Goal: Task Accomplishment & Management: Complete application form

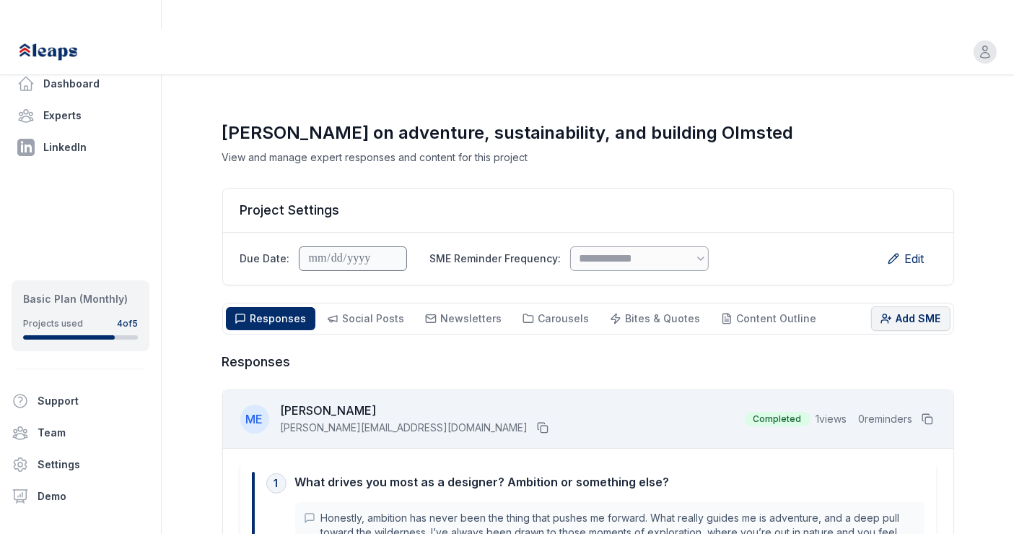
click at [903, 306] on button "Add SME" at bounding box center [911, 318] width 79 height 25
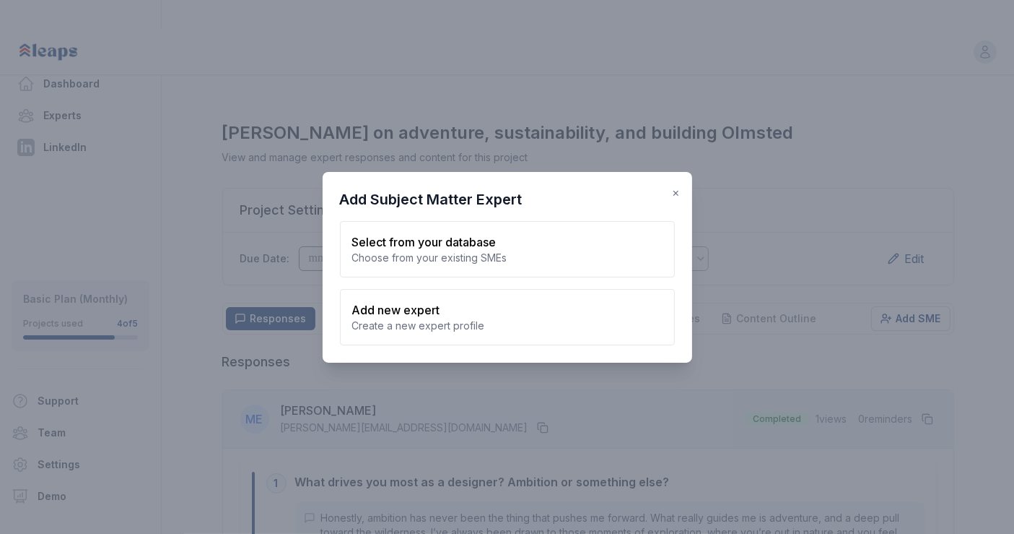
click at [677, 192] on span "×" at bounding box center [677, 192] width 8 height 14
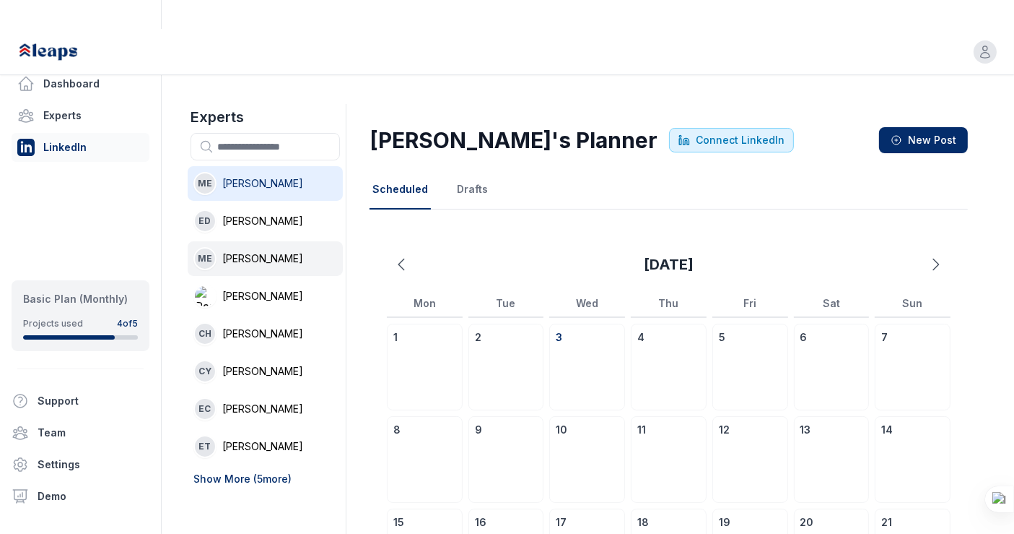
click at [305, 241] on li "ME Melanie Ellezam" at bounding box center [265, 258] width 155 height 35
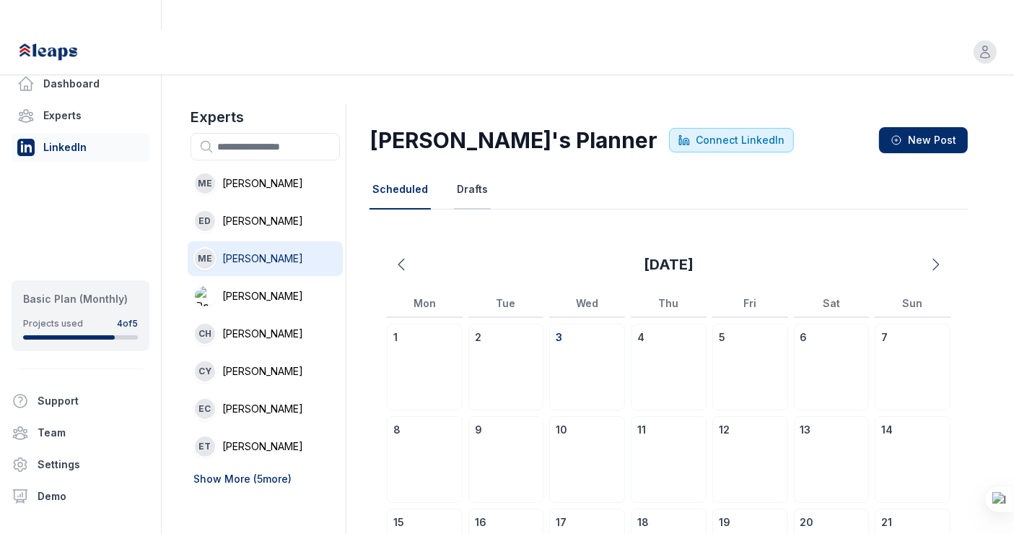
click at [456, 170] on button "Drafts" at bounding box center [472, 189] width 37 height 39
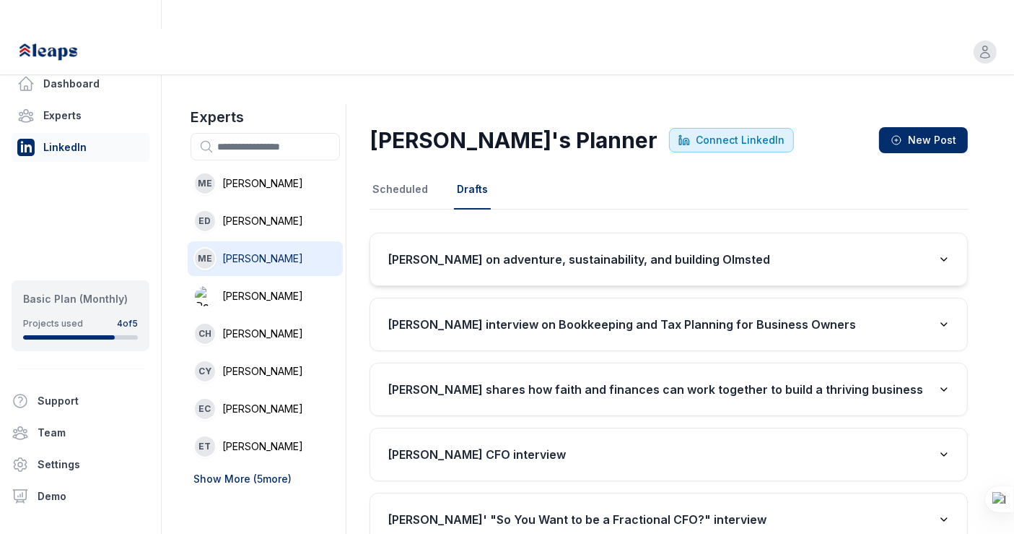
click at [466, 251] on h3 "[PERSON_NAME] on adventure, sustainability, and building Olmsted" at bounding box center [579, 259] width 383 height 17
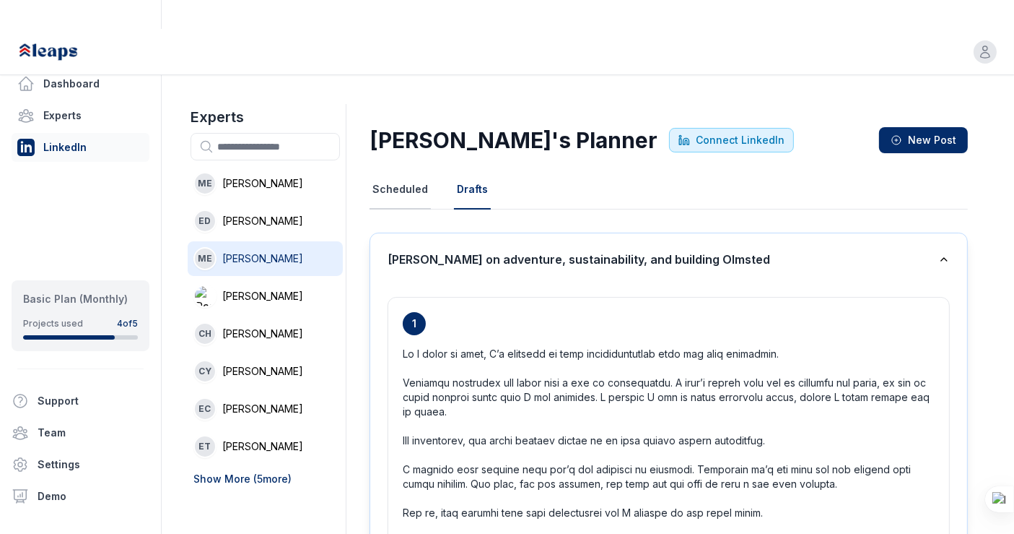
click at [410, 170] on button "Scheduled" at bounding box center [400, 189] width 61 height 39
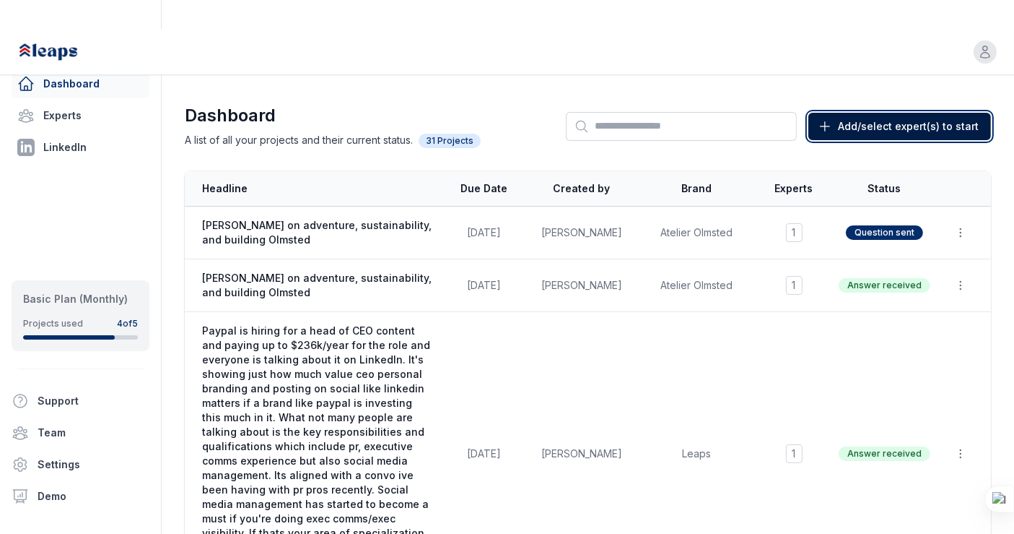
click at [856, 119] on span "Add/select expert(s) to start" at bounding box center [908, 126] width 141 height 14
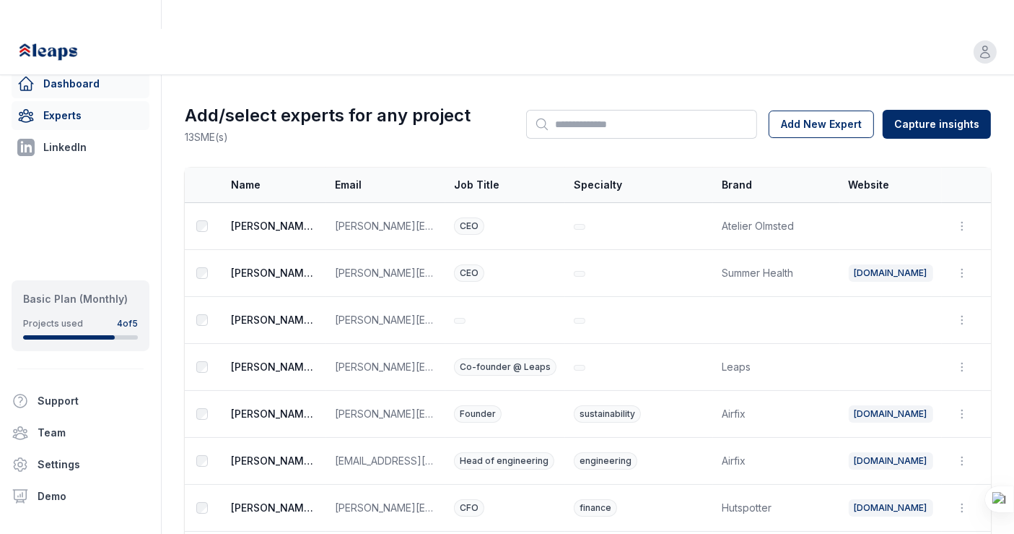
click at [89, 82] on link "Dashboard" at bounding box center [81, 83] width 138 height 29
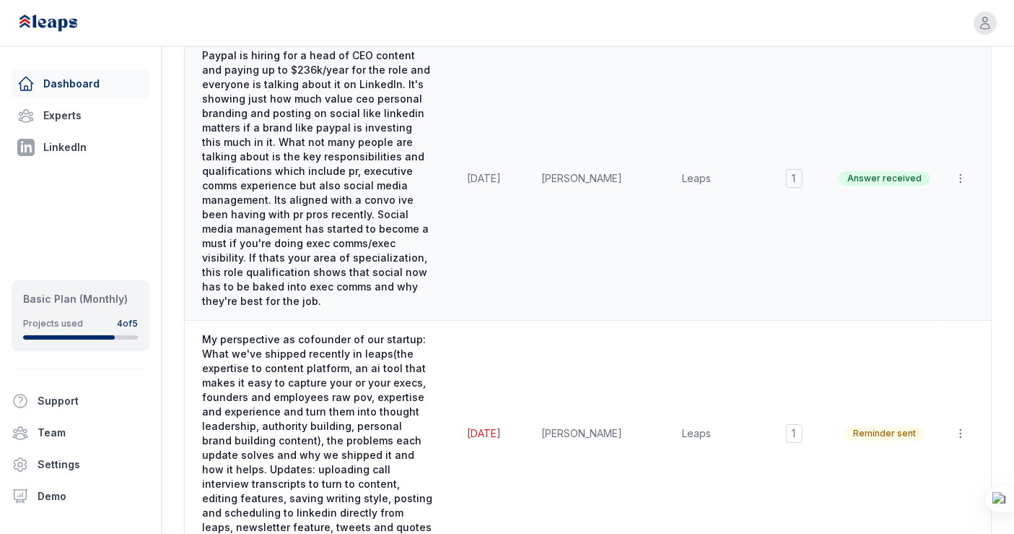
scroll to position [274, 0]
click at [616, 208] on td "Rennie Ijidola" at bounding box center [582, 180] width 108 height 284
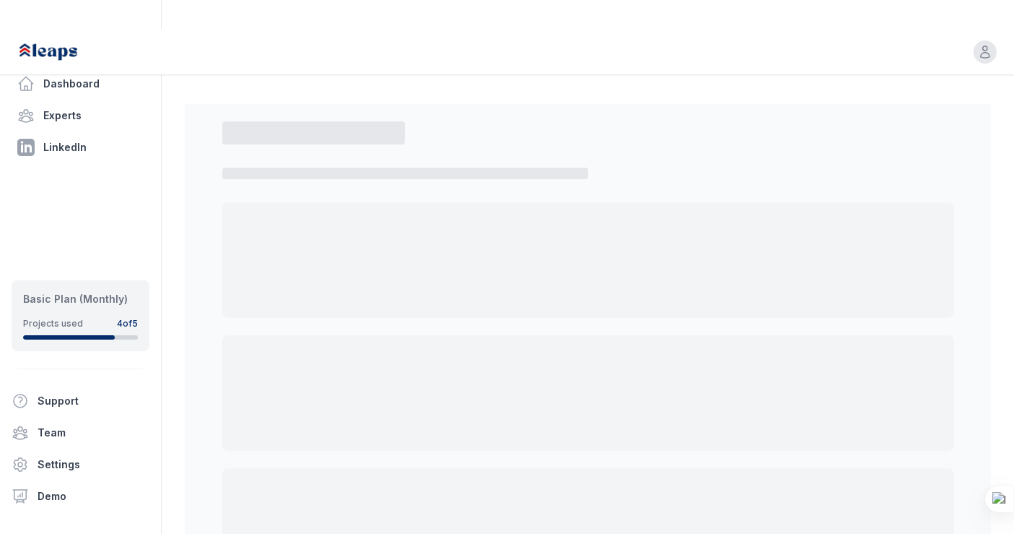
select select "*"
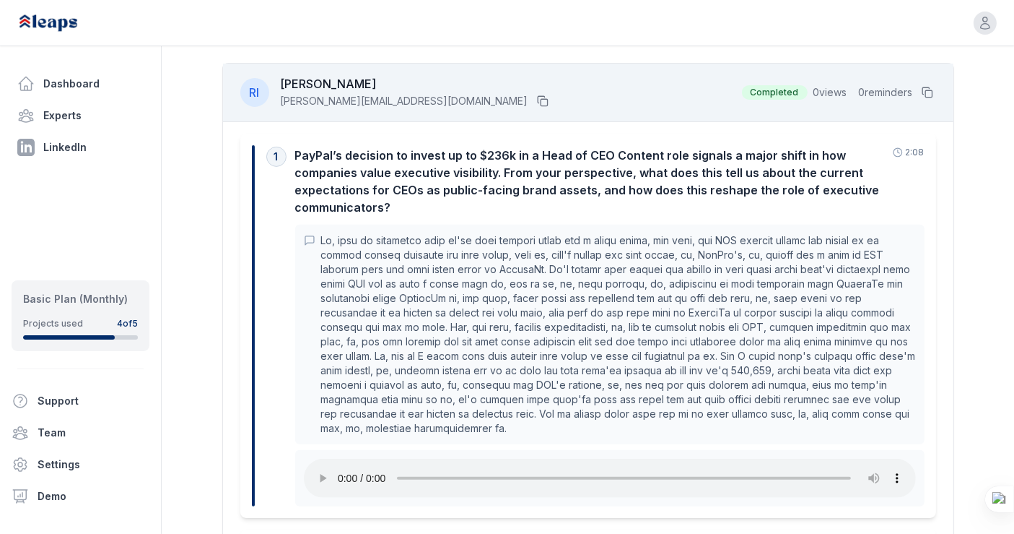
scroll to position [506, 0]
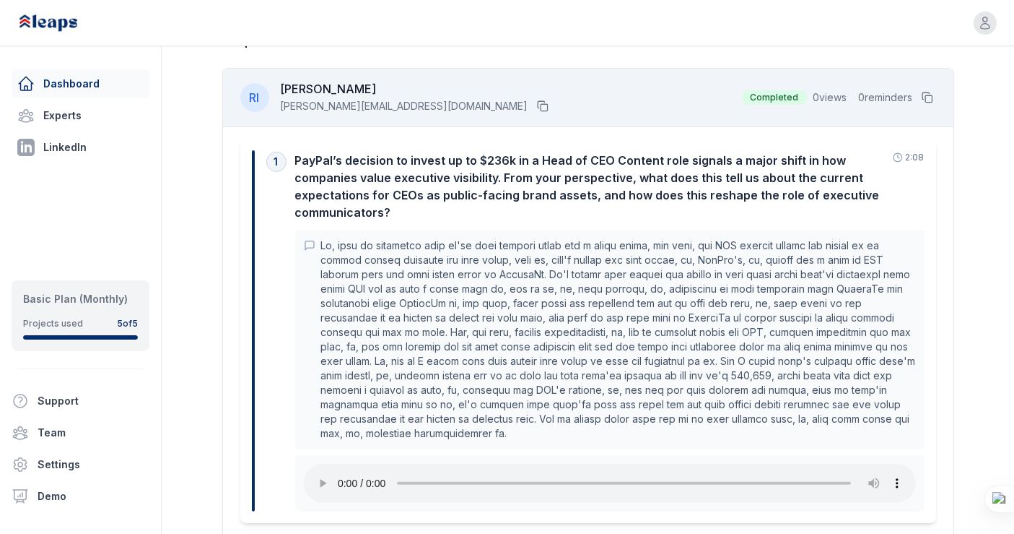
click at [68, 90] on link "Dashboard" at bounding box center [81, 83] width 138 height 29
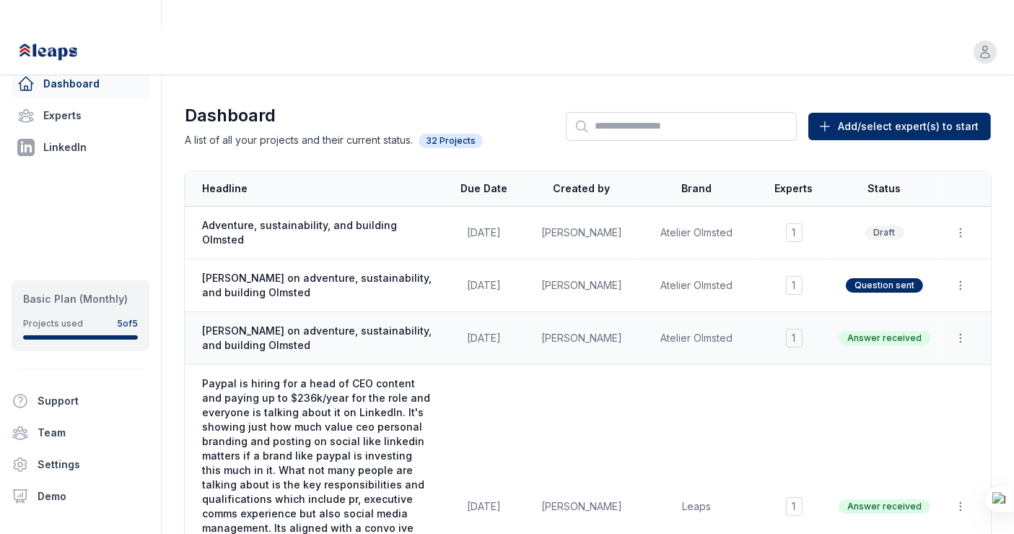
click at [359, 323] on span "[PERSON_NAME] on adventure, sustainability, and building Olmsted" at bounding box center [317, 337] width 230 height 29
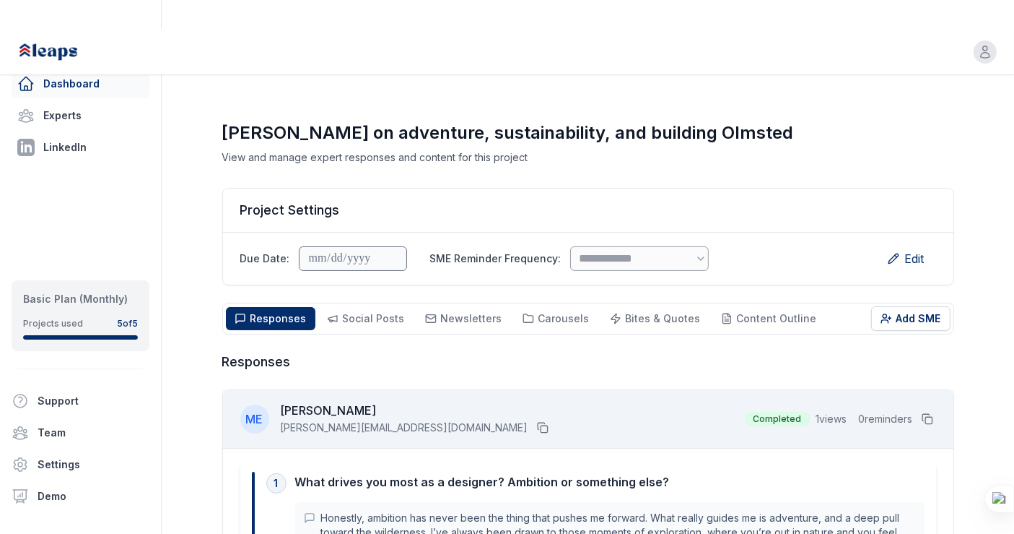
click at [107, 79] on link "Dashboard" at bounding box center [81, 83] width 138 height 29
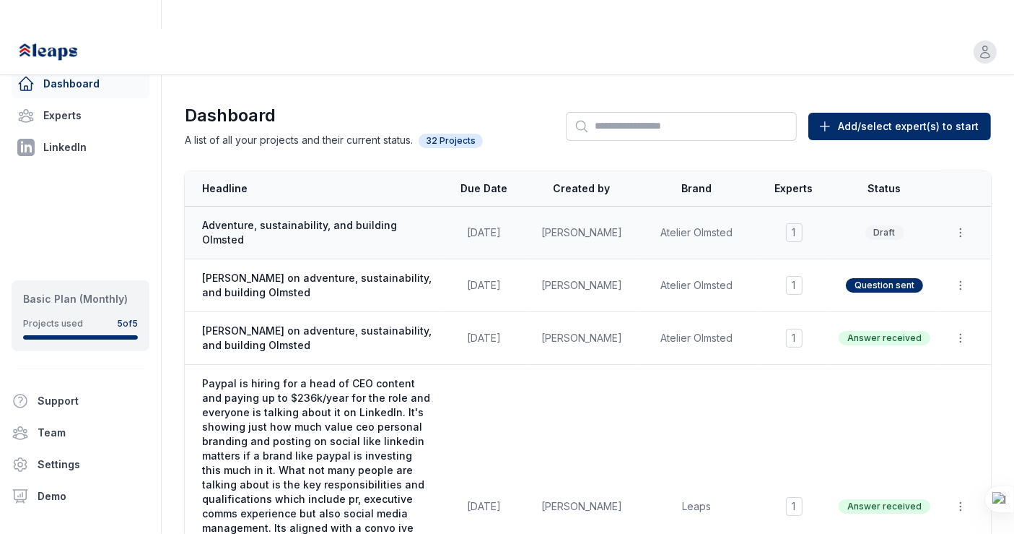
click at [382, 218] on td "Adventure, sustainability, and building Olmsted" at bounding box center [313, 233] width 256 height 53
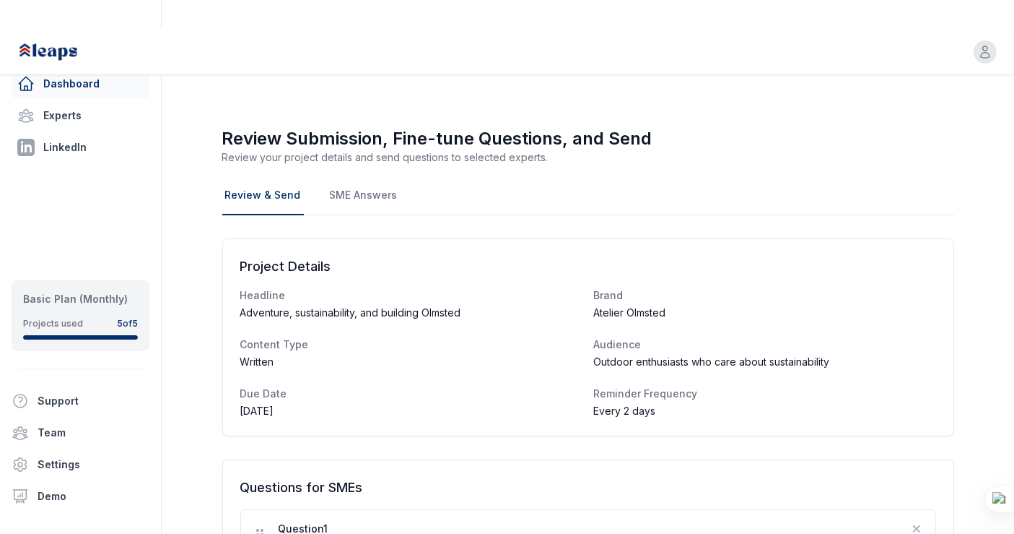
click at [110, 77] on link "Dashboard" at bounding box center [81, 83] width 138 height 29
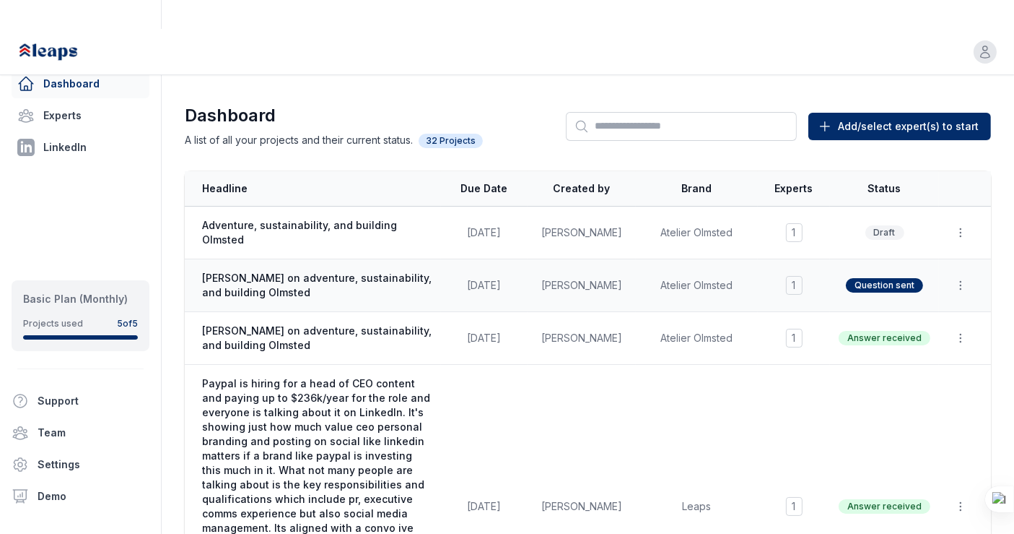
click at [351, 269] on td "Melanie Ellezam on adventure, sustainability, and building Olmsted" at bounding box center [313, 285] width 256 height 53
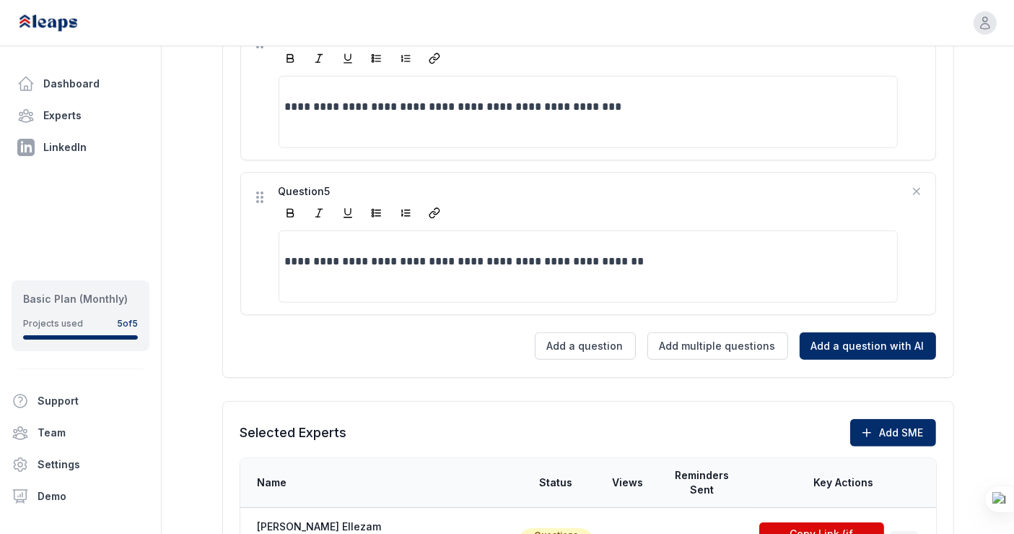
scroll to position [1002, 0]
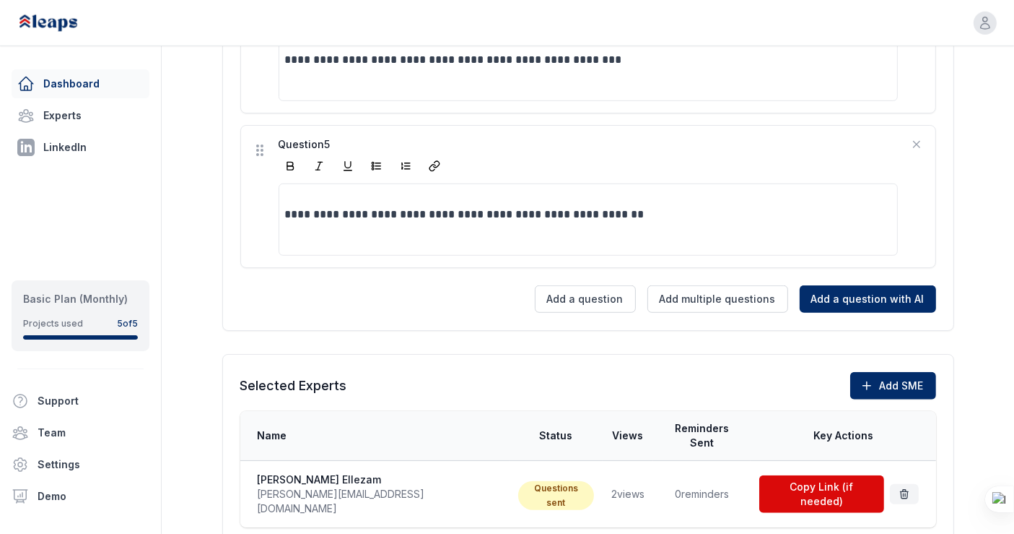
click at [103, 82] on link "Dashboard" at bounding box center [81, 83] width 138 height 29
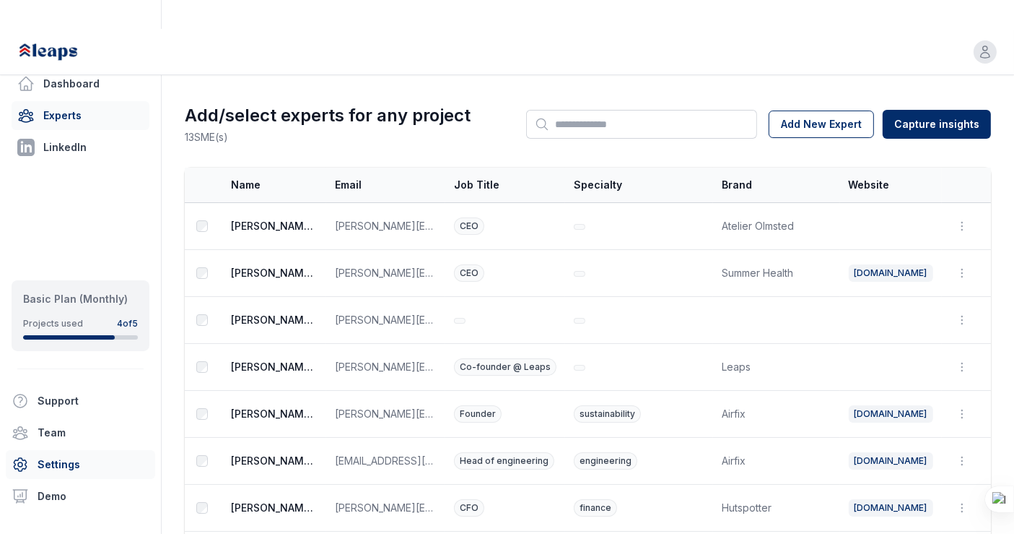
click at [94, 469] on link "Settings" at bounding box center [80, 464] width 149 height 29
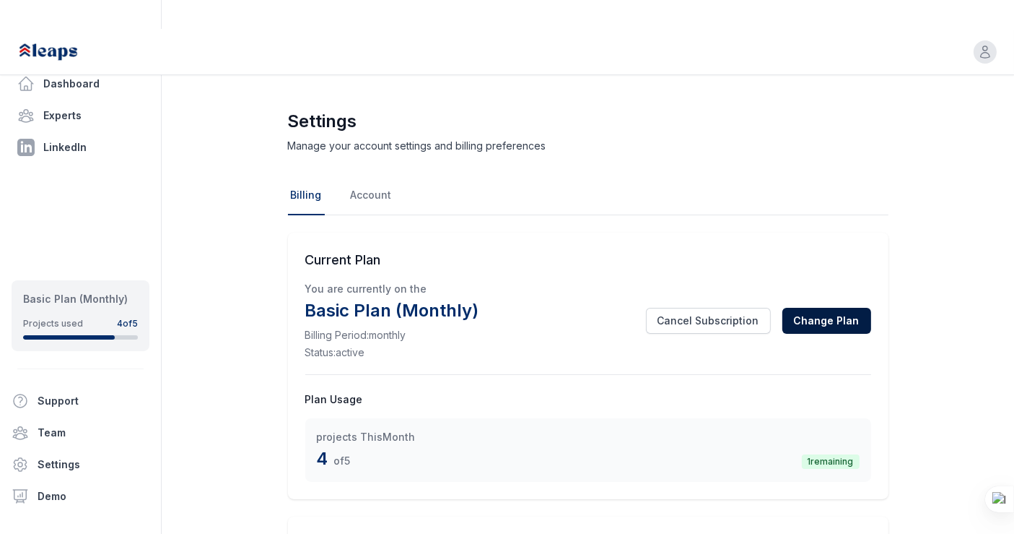
click at [835, 308] on button "Change Plan" at bounding box center [827, 321] width 89 height 26
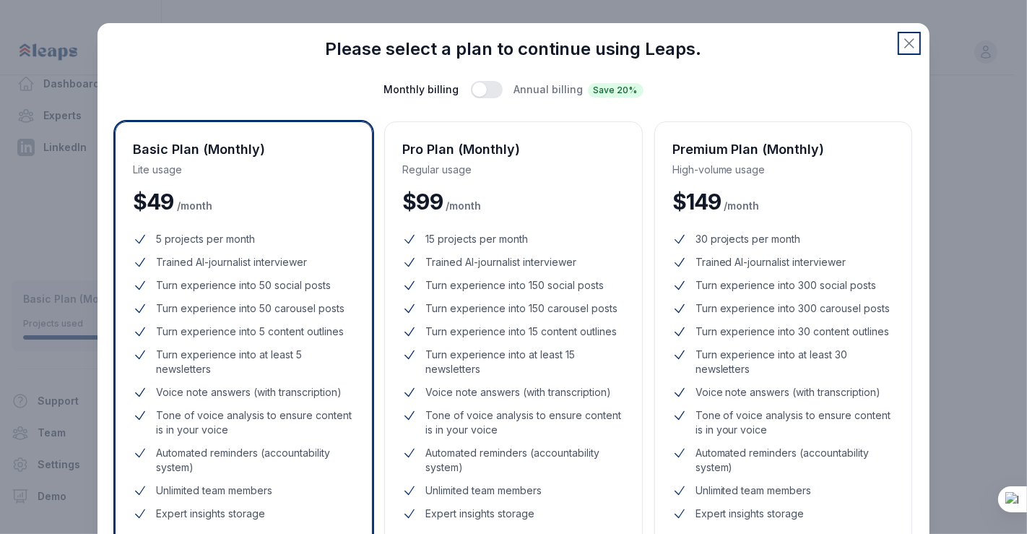
click at [900, 45] on icon "button" at bounding box center [908, 43] width 17 height 17
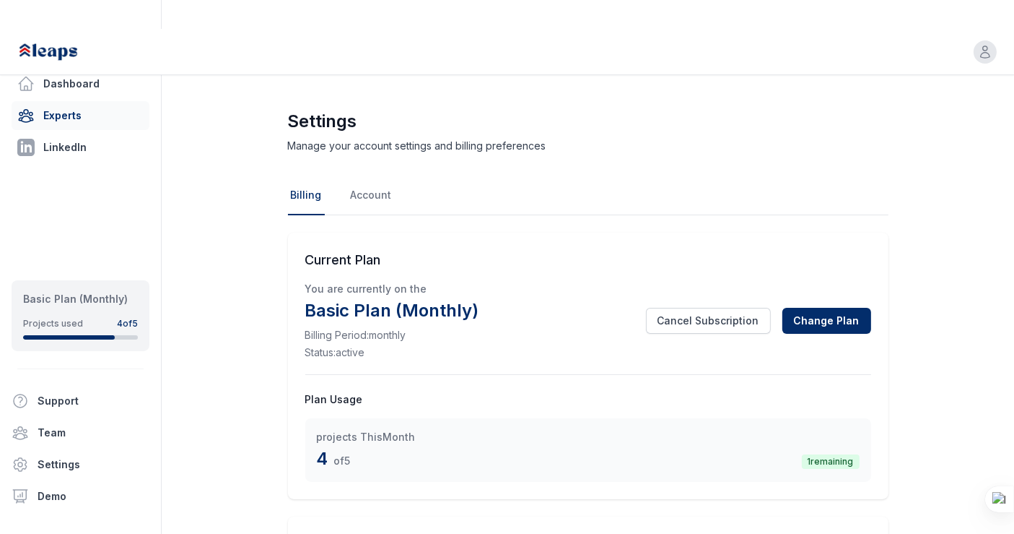
click at [80, 115] on link "Experts" at bounding box center [81, 115] width 138 height 29
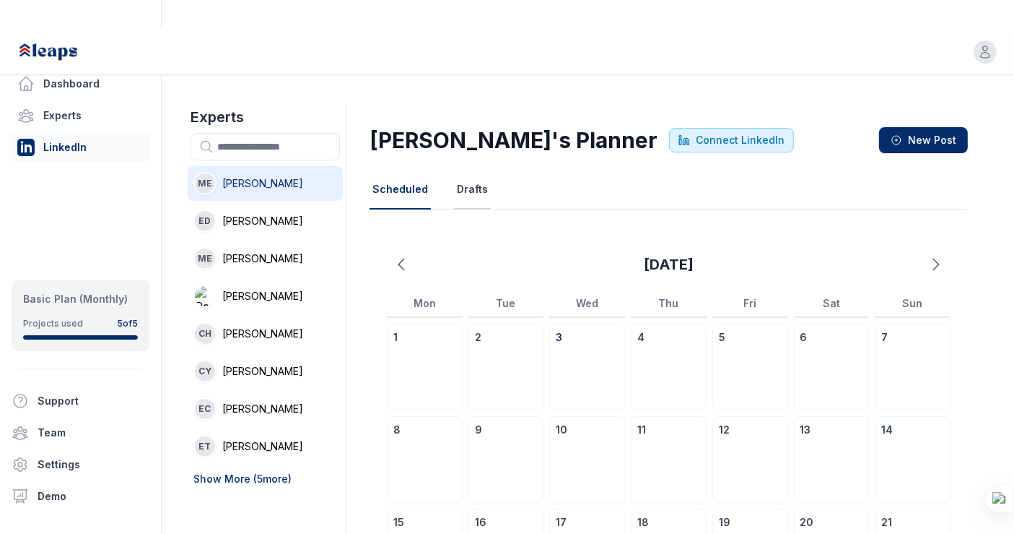
click at [454, 170] on button "Drafts" at bounding box center [472, 189] width 37 height 39
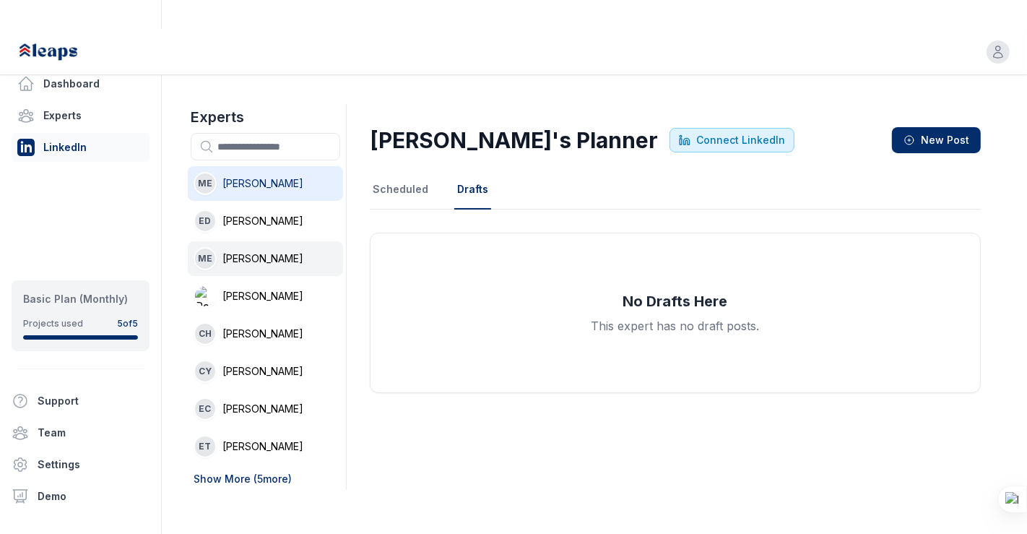
click at [290, 241] on li "ME Melanie Ellezam" at bounding box center [265, 258] width 155 height 35
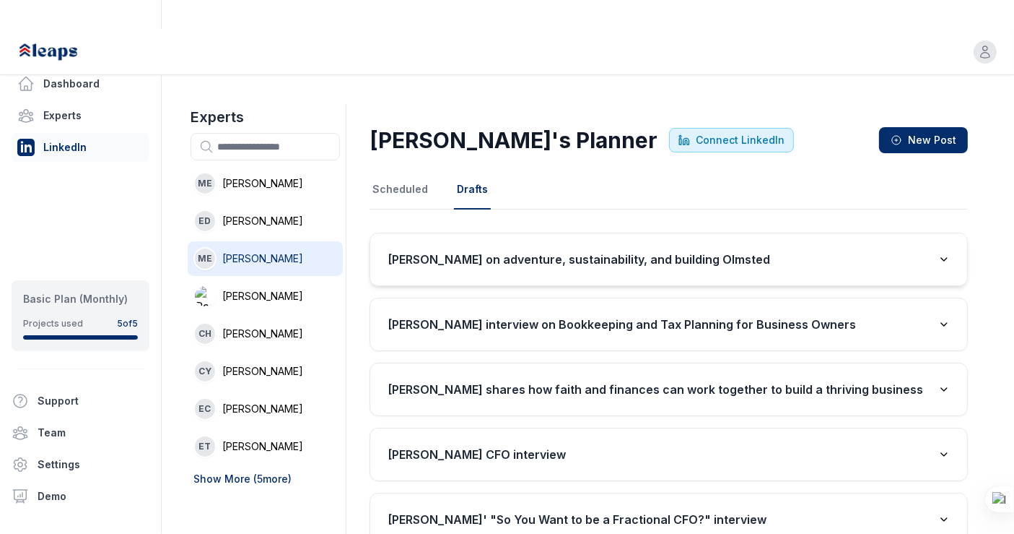
click at [588, 251] on h3 "[PERSON_NAME] on adventure, sustainability, and building Olmsted" at bounding box center [579, 259] width 383 height 17
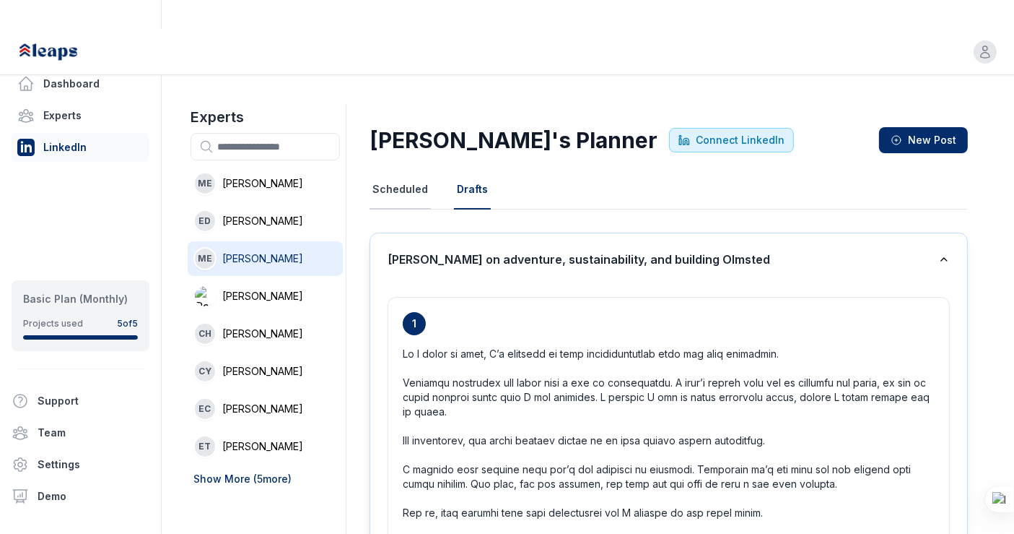
click at [406, 170] on button "Scheduled" at bounding box center [400, 189] width 61 height 39
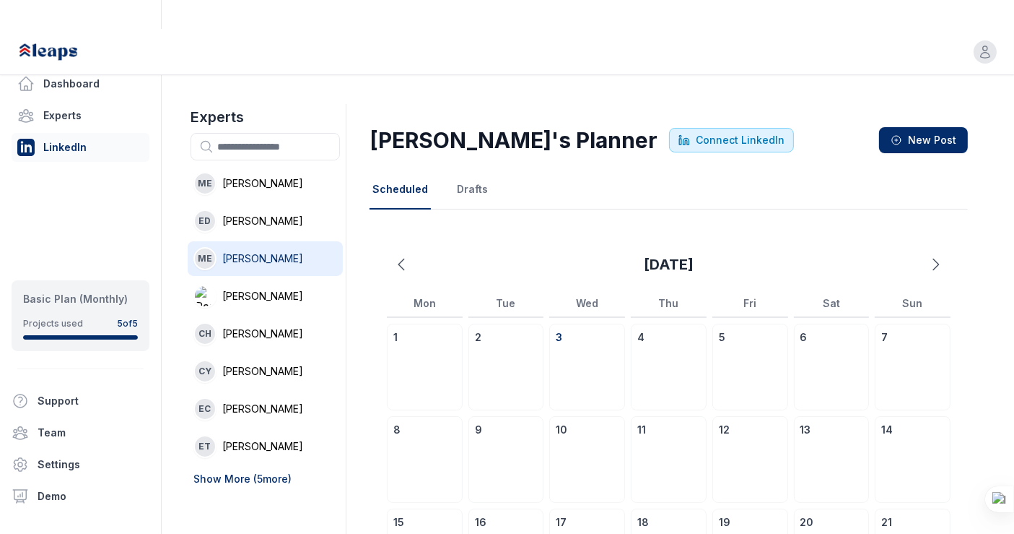
click at [536, 170] on nav "Scheduled Drafts" at bounding box center [669, 189] width 599 height 39
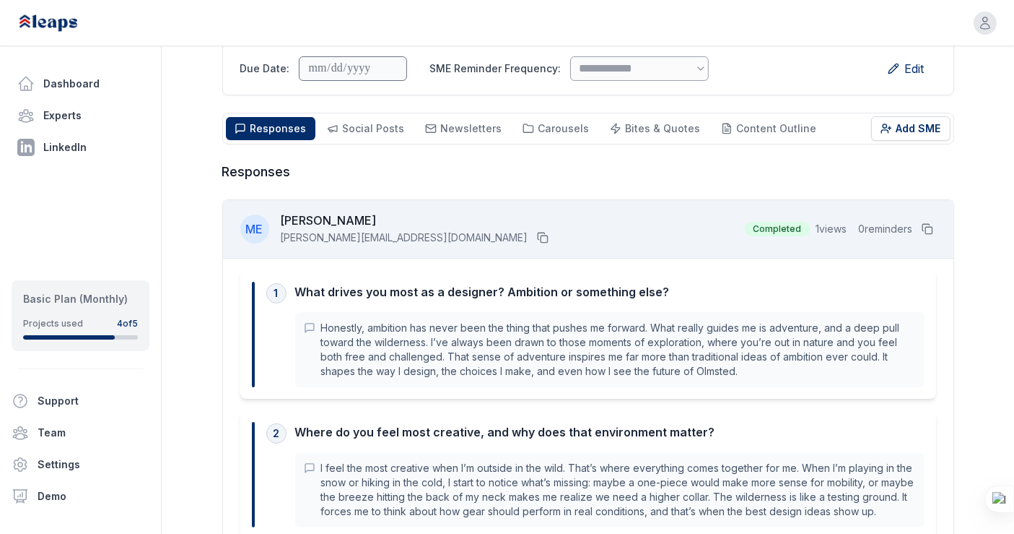
scroll to position [194, 0]
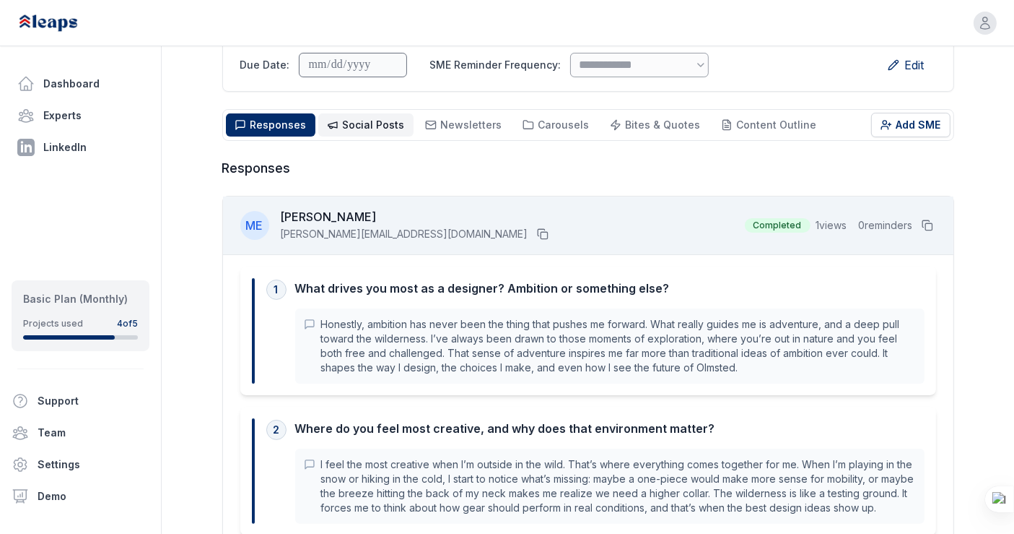
click at [373, 113] on button "Social Posts Social" at bounding box center [365, 124] width 95 height 23
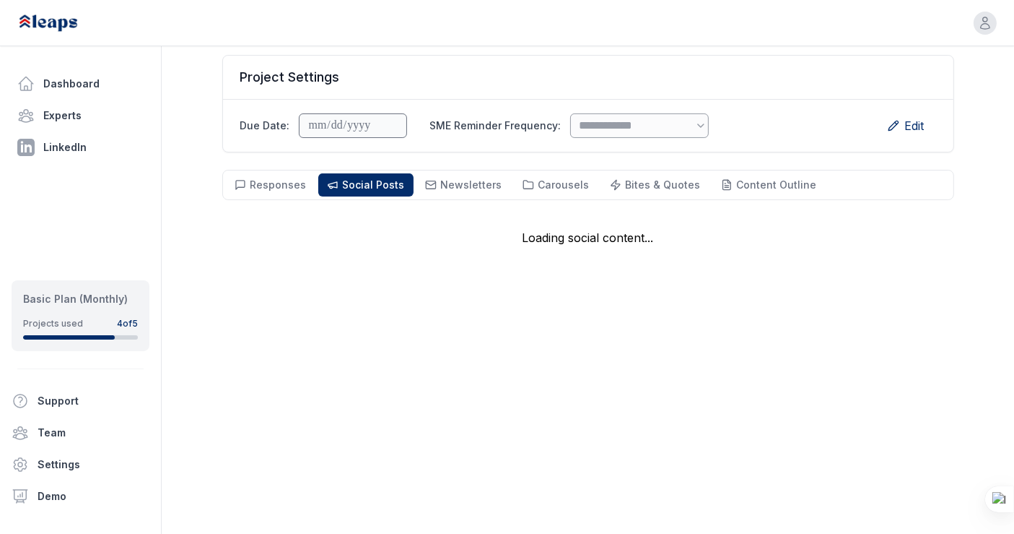
scroll to position [103, 0]
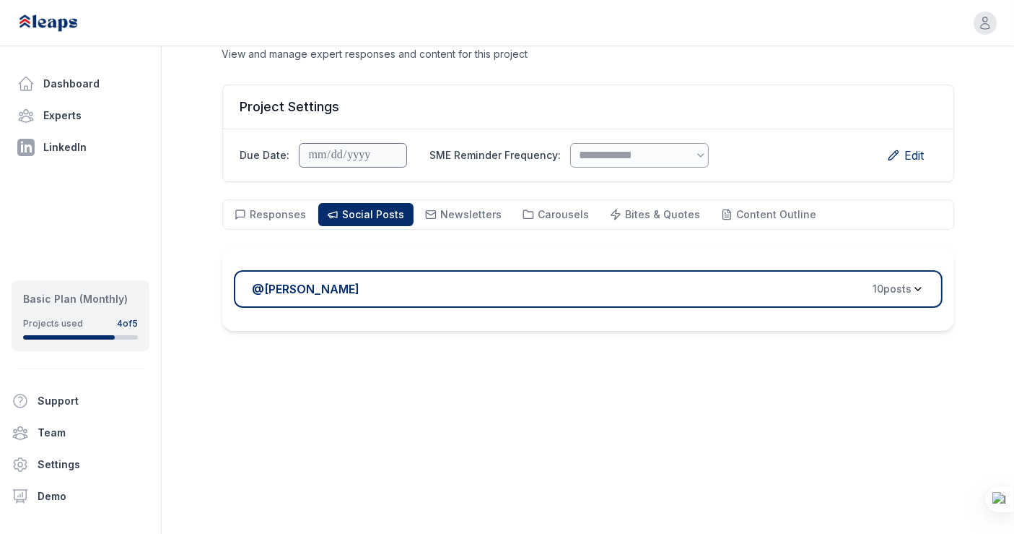
click at [549, 280] on div "@ [PERSON_NAME] 10 post s" at bounding box center [583, 288] width 660 height 17
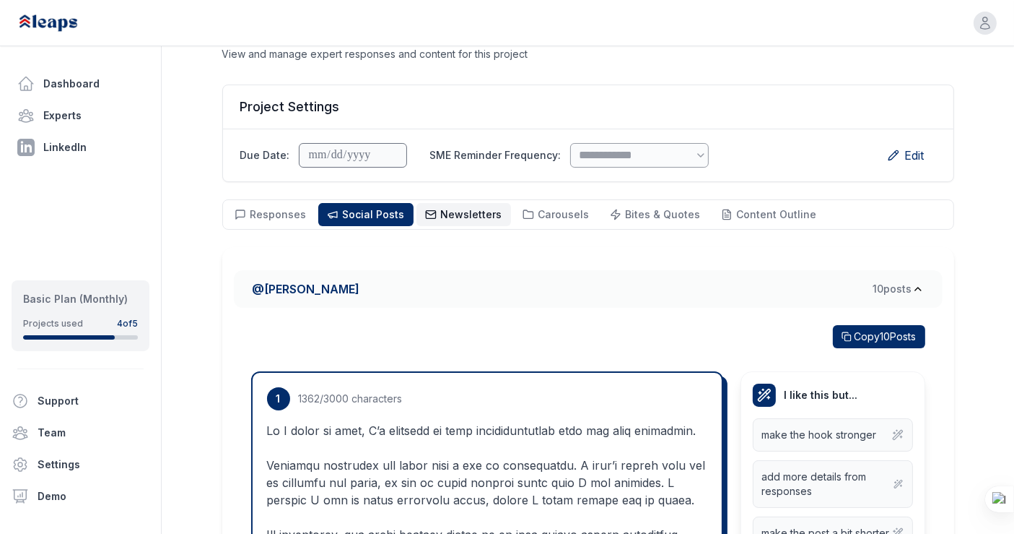
click at [469, 207] on span "Newsletters Newsletters" at bounding box center [471, 214] width 61 height 14
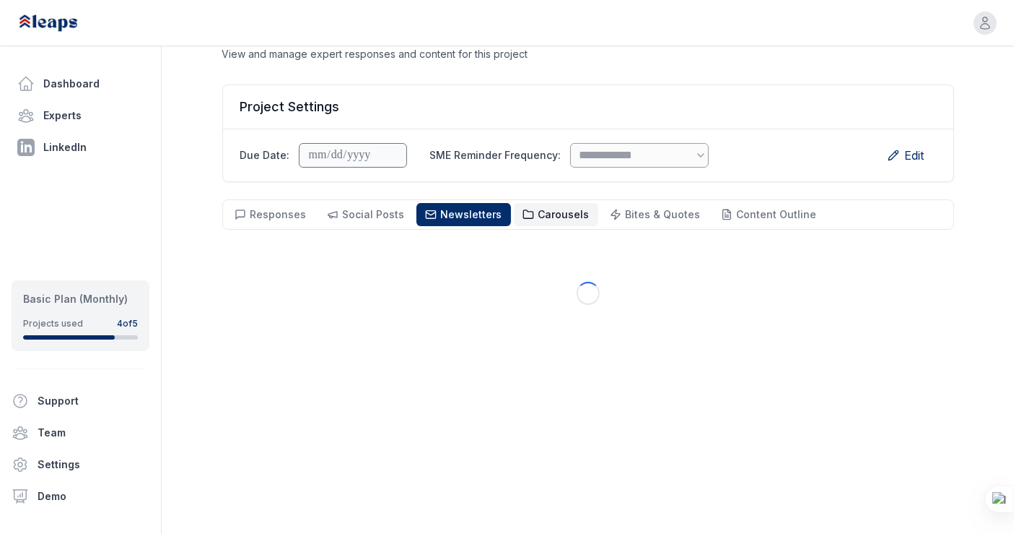
click at [550, 207] on span "Carousels Carousels" at bounding box center [564, 214] width 51 height 14
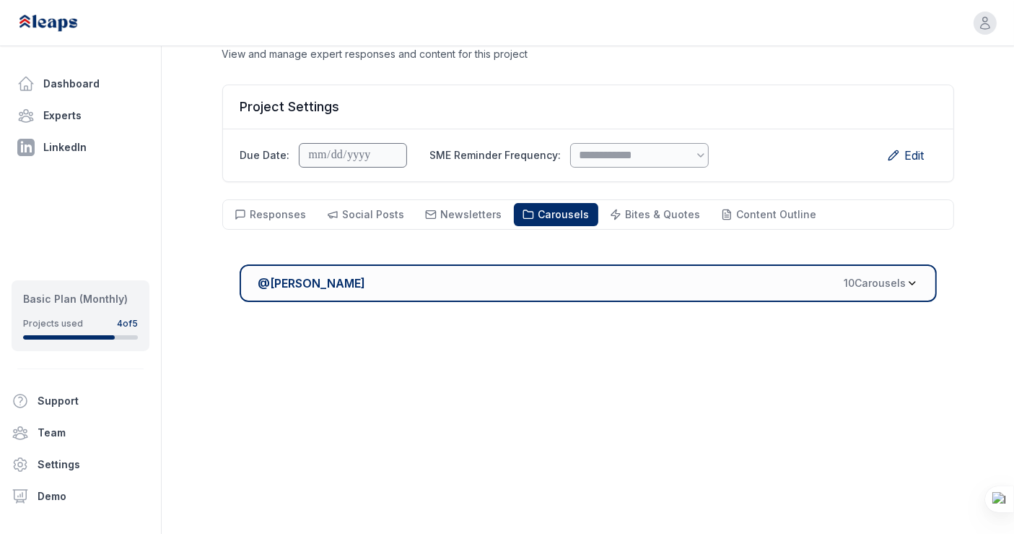
click at [652, 264] on button "@ Melanie Ellezam 10 Carousel s" at bounding box center [589, 283] width 698 height 38
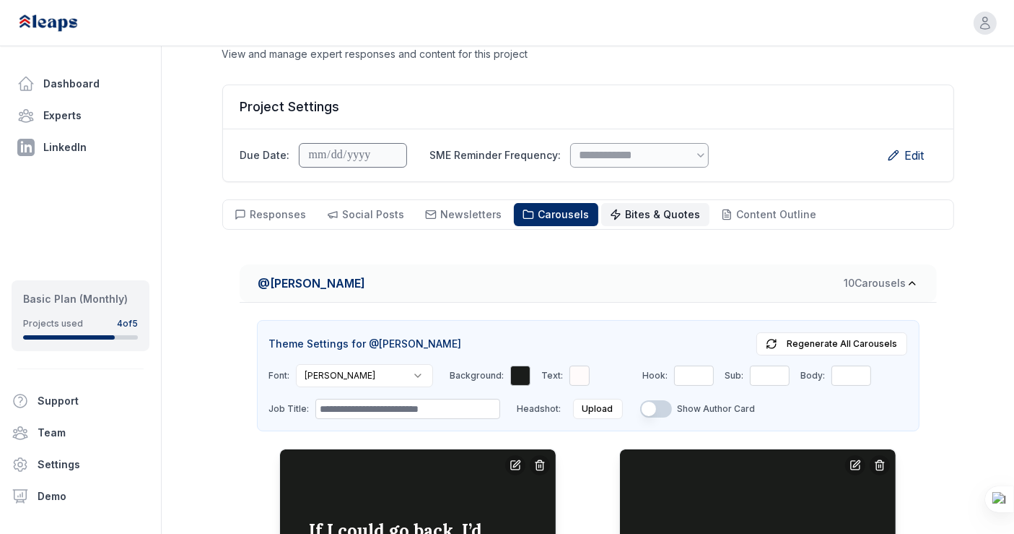
click at [648, 208] on span "Bites & Quotes" at bounding box center [663, 214] width 75 height 12
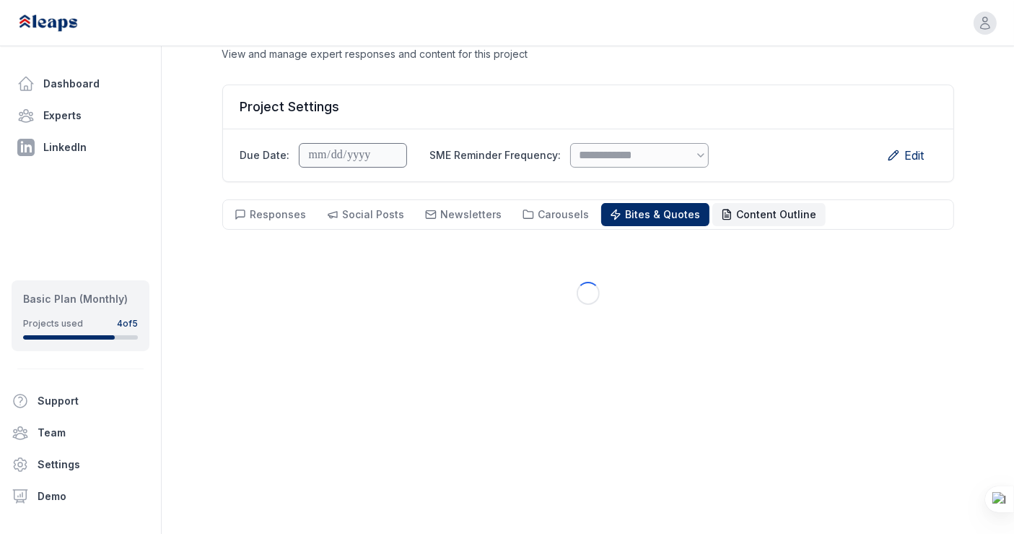
click at [713, 203] on button "Content Outline Outline" at bounding box center [769, 214] width 113 height 23
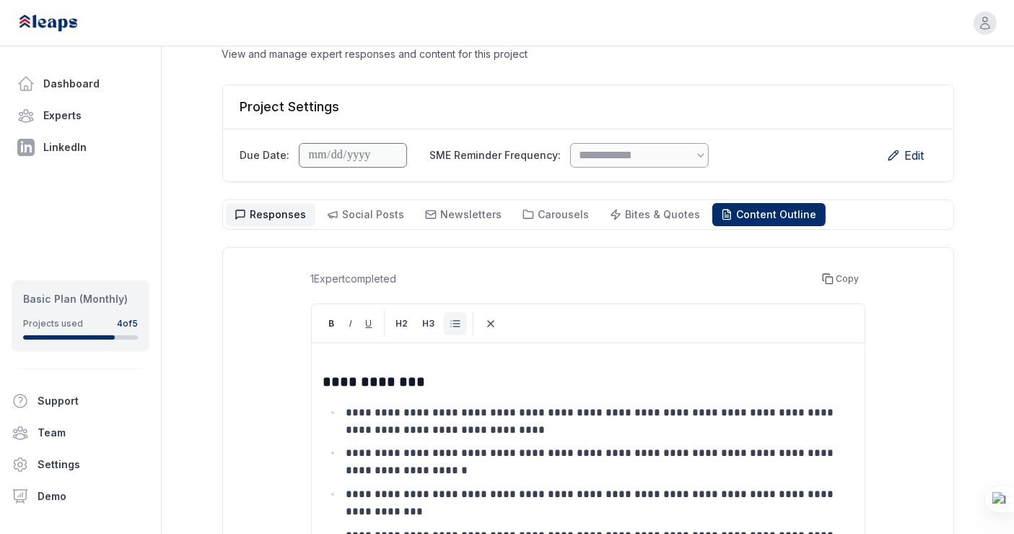
click at [276, 208] on span "Responses" at bounding box center [279, 214] width 56 height 12
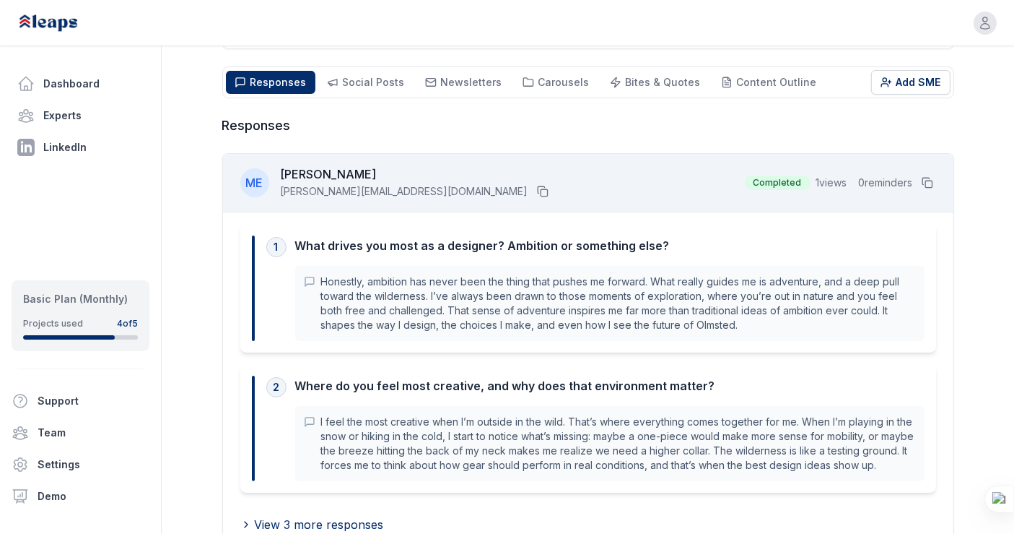
scroll to position [289, 0]
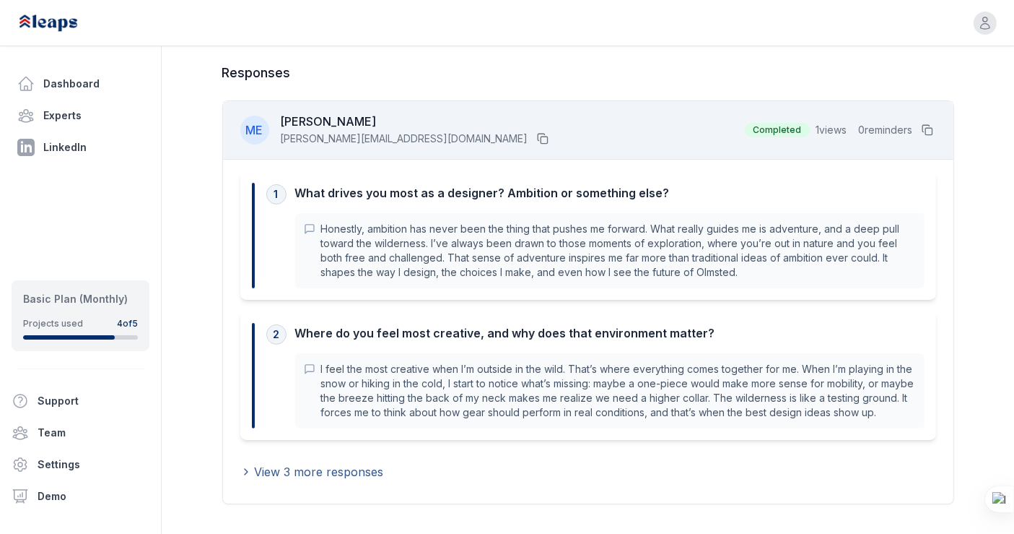
click at [355, 463] on span "View 3 more responses" at bounding box center [319, 471] width 129 height 17
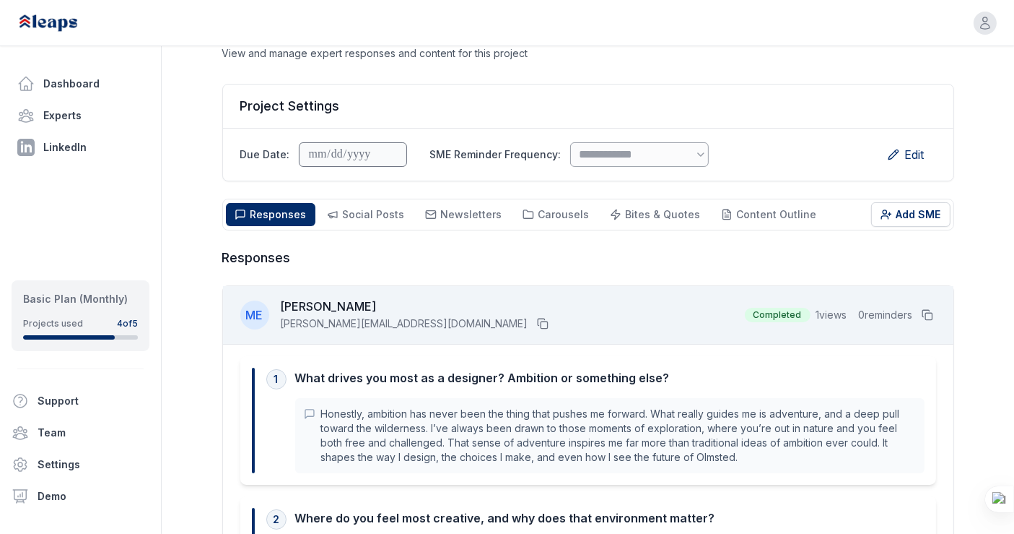
scroll to position [102, 0]
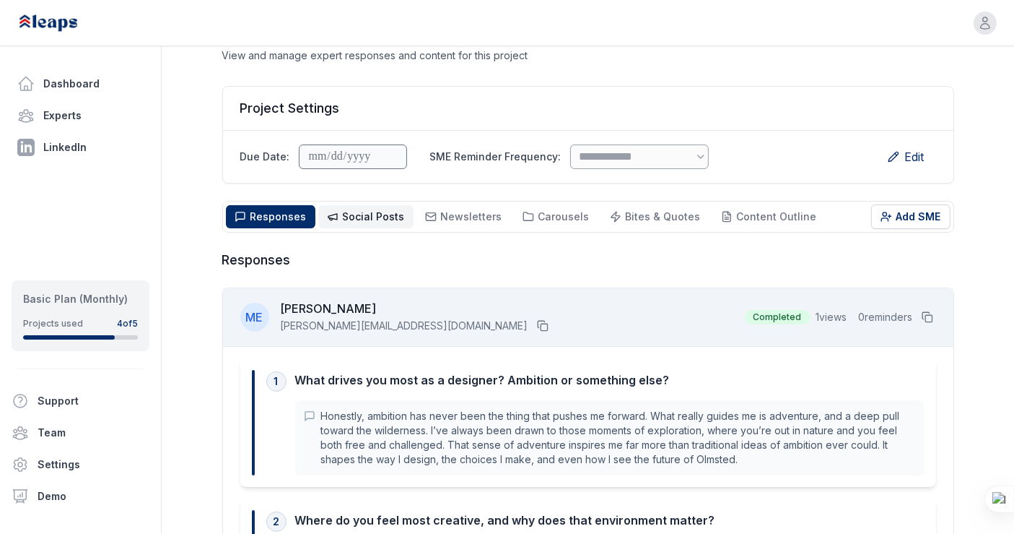
click at [352, 210] on span "Social Posts" at bounding box center [374, 216] width 62 height 12
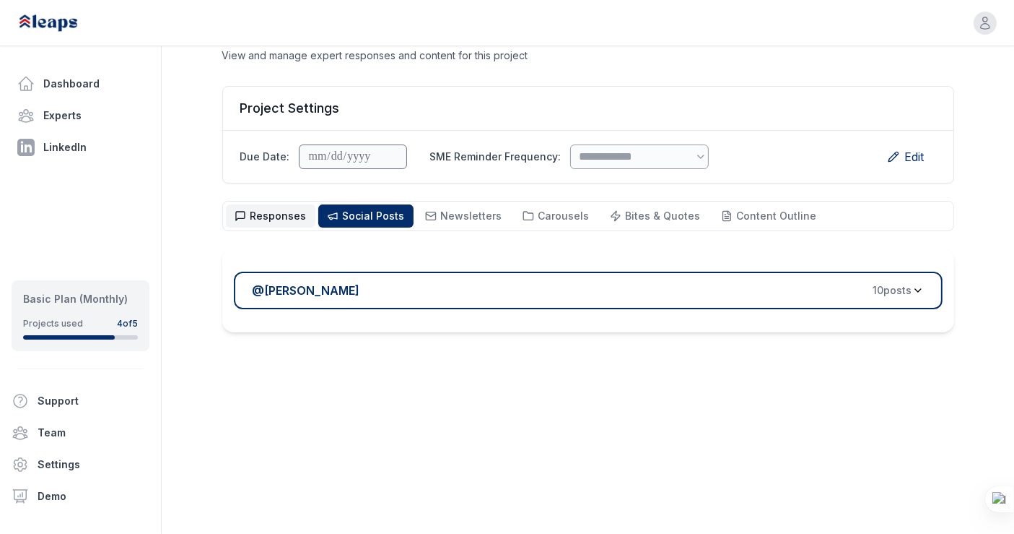
click at [284, 209] on span "Responses" at bounding box center [279, 215] width 56 height 12
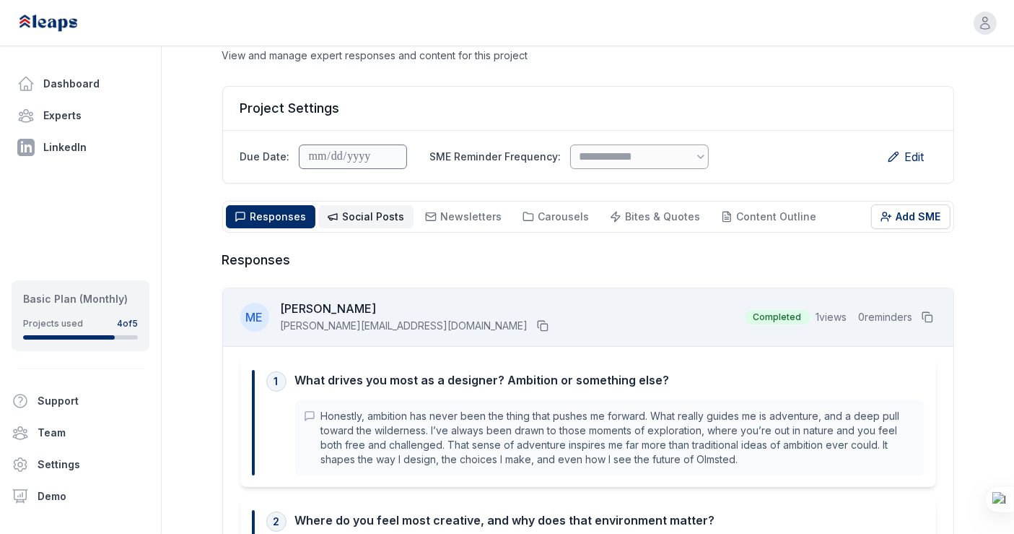
click at [357, 210] on span "Social Posts" at bounding box center [374, 216] width 62 height 12
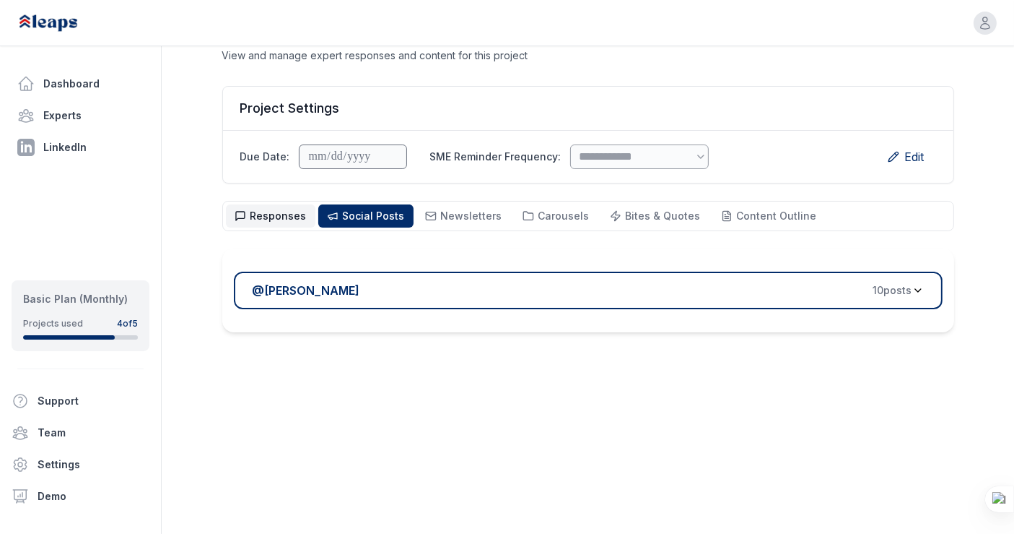
click at [284, 209] on span "Responses" at bounding box center [279, 215] width 56 height 12
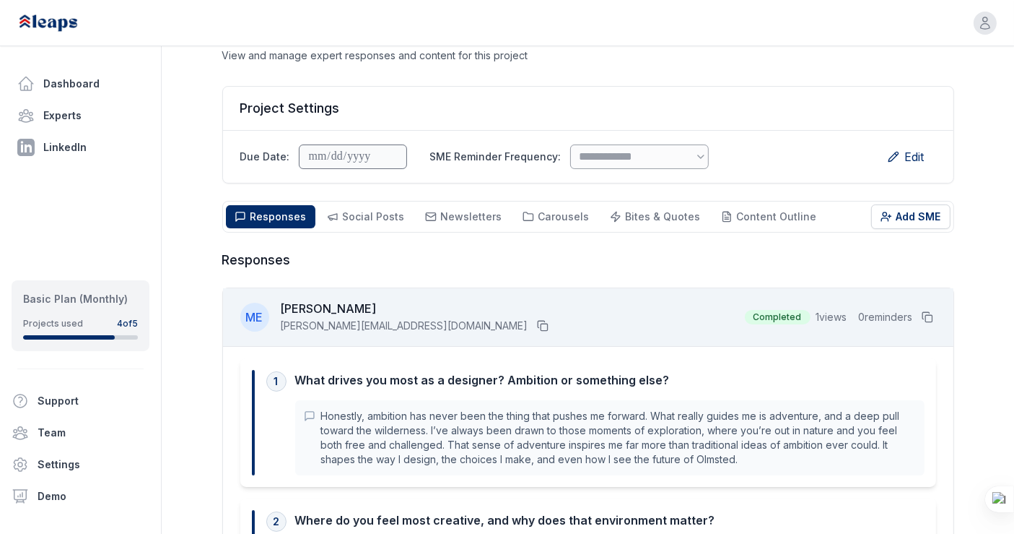
click at [401, 417] on p "Honestly, ambition has never been the thing that pushes me forward. What really…" at bounding box center [618, 438] width 595 height 58
click at [368, 210] on span "Social Posts" at bounding box center [374, 216] width 62 height 12
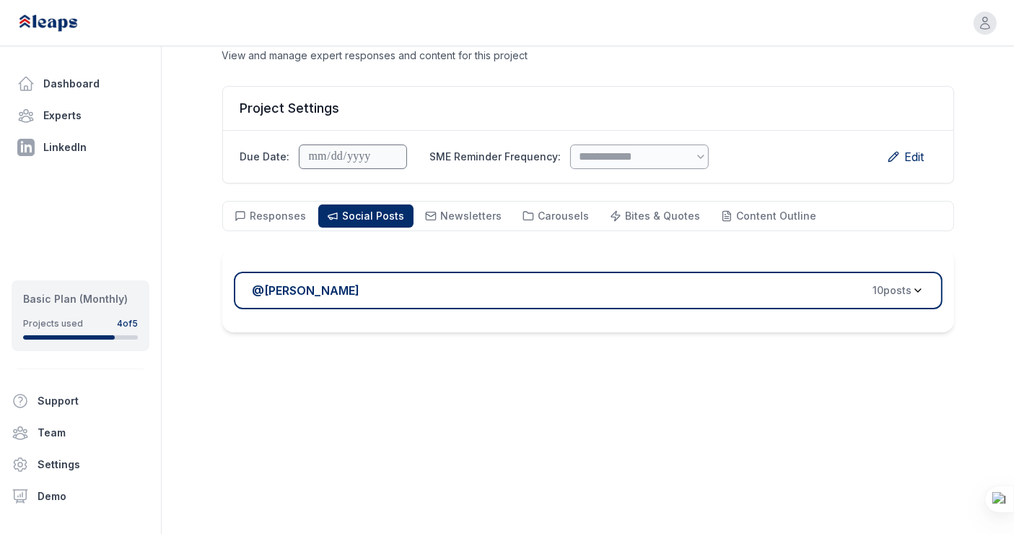
click at [472, 271] on button "@ Melanie Ellezam 10 post s" at bounding box center [588, 290] width 709 height 38
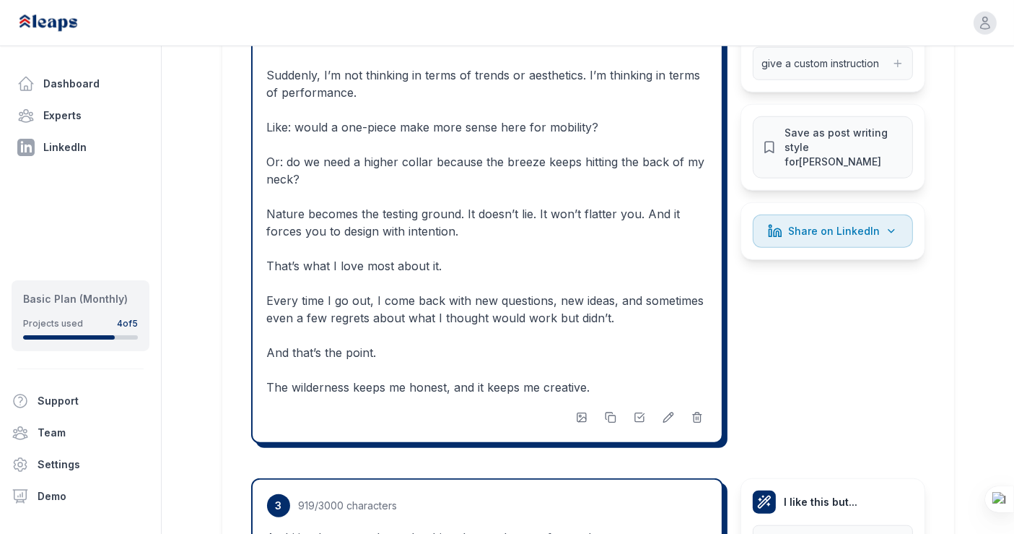
scroll to position [1302, 0]
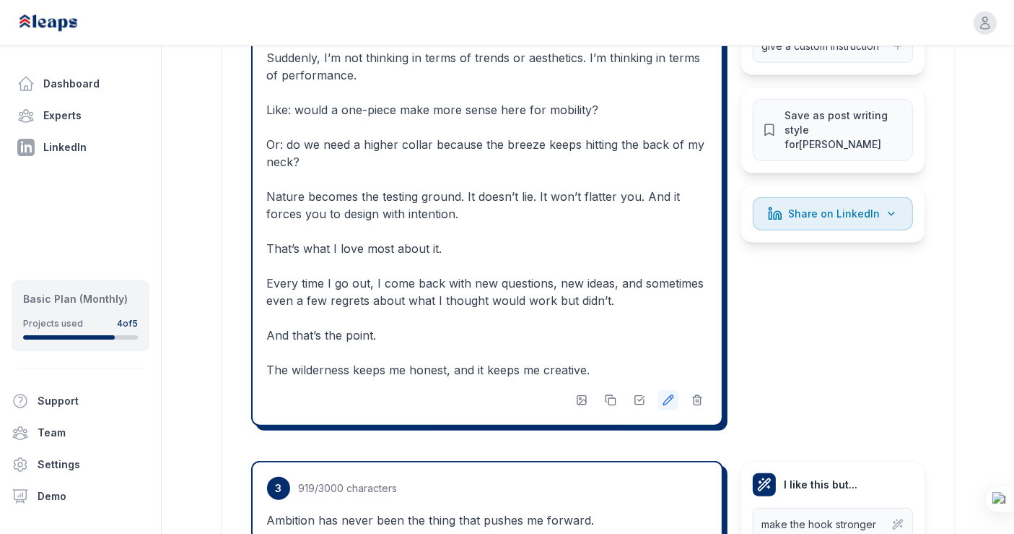
click at [666, 394] on icon at bounding box center [669, 400] width 12 height 12
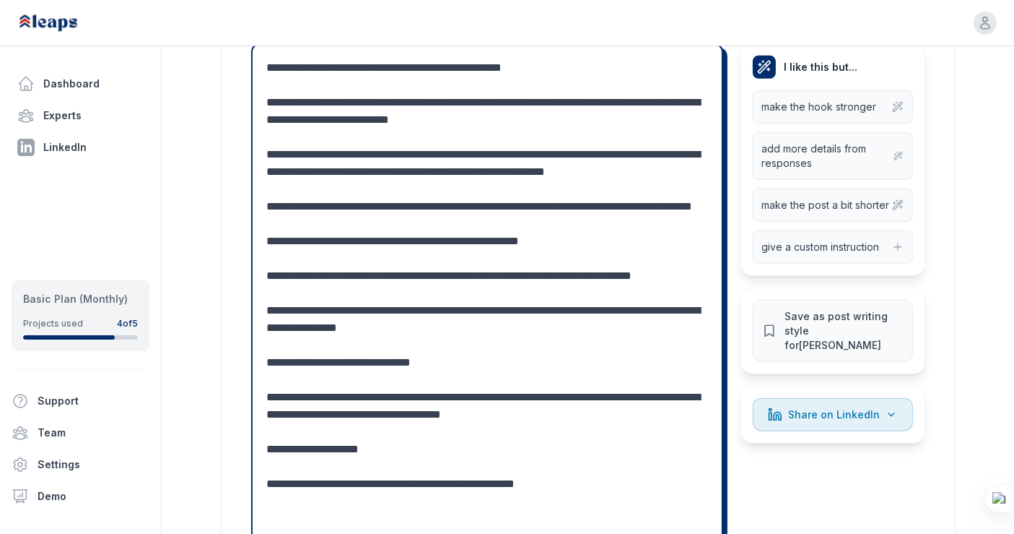
scroll to position [17, 0]
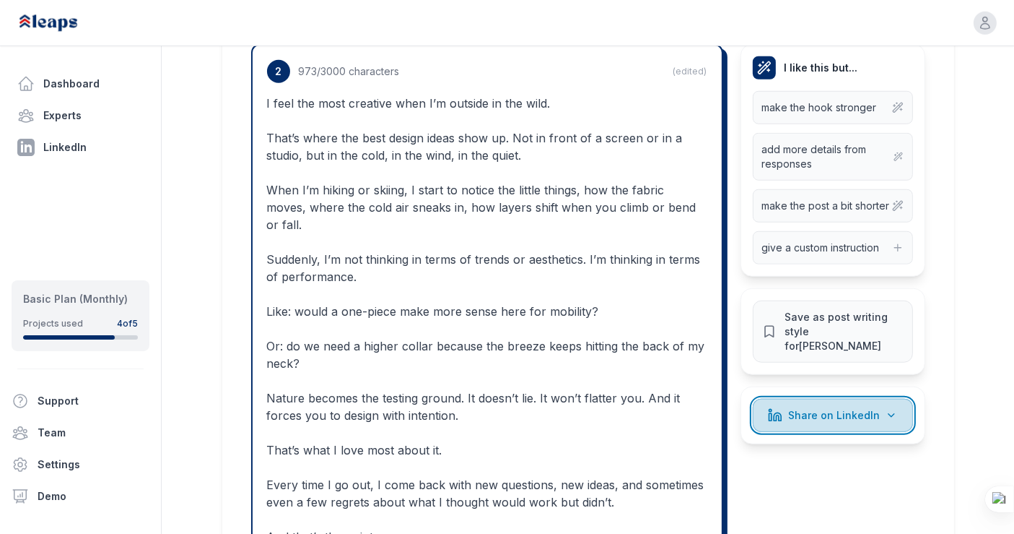
click at [890, 409] on icon at bounding box center [892, 415] width 12 height 12
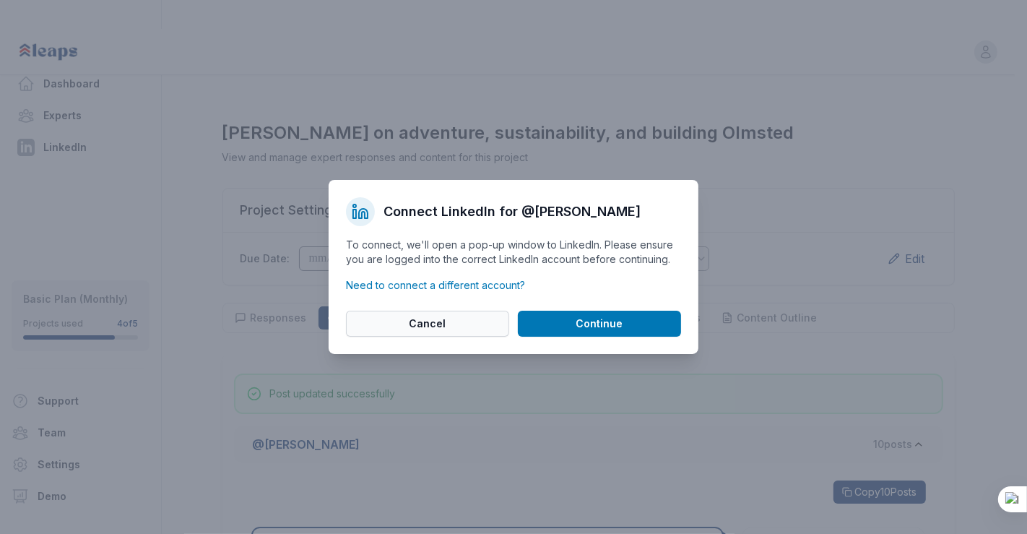
click at [478, 316] on button "Cancel" at bounding box center [427, 323] width 163 height 26
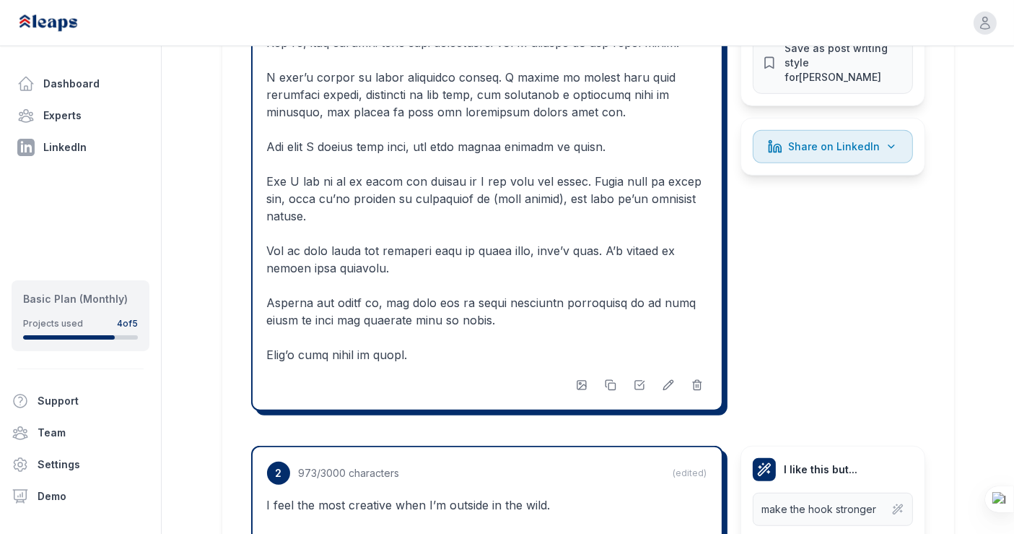
scroll to position [752, 0]
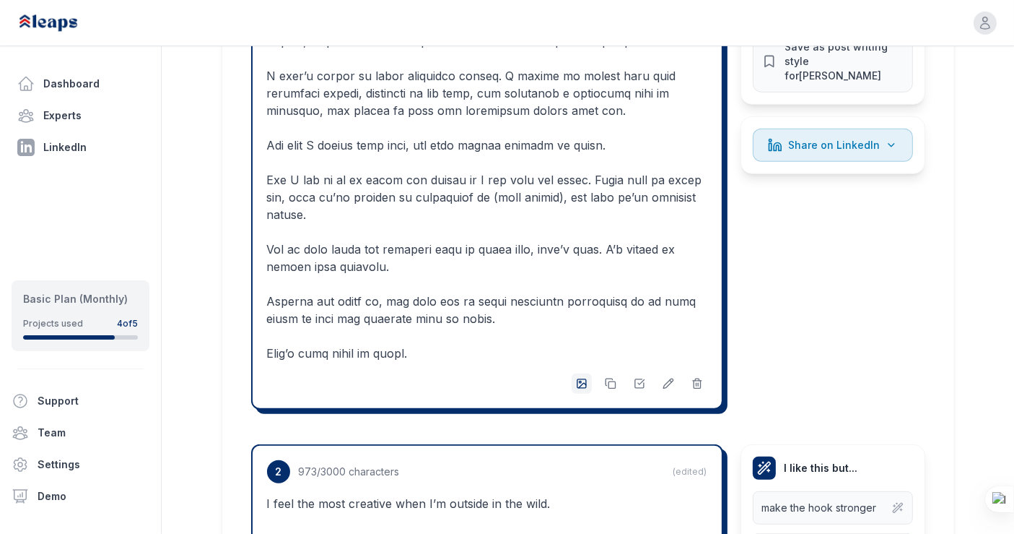
click at [582, 378] on icon "button" at bounding box center [582, 384] width 12 height 12
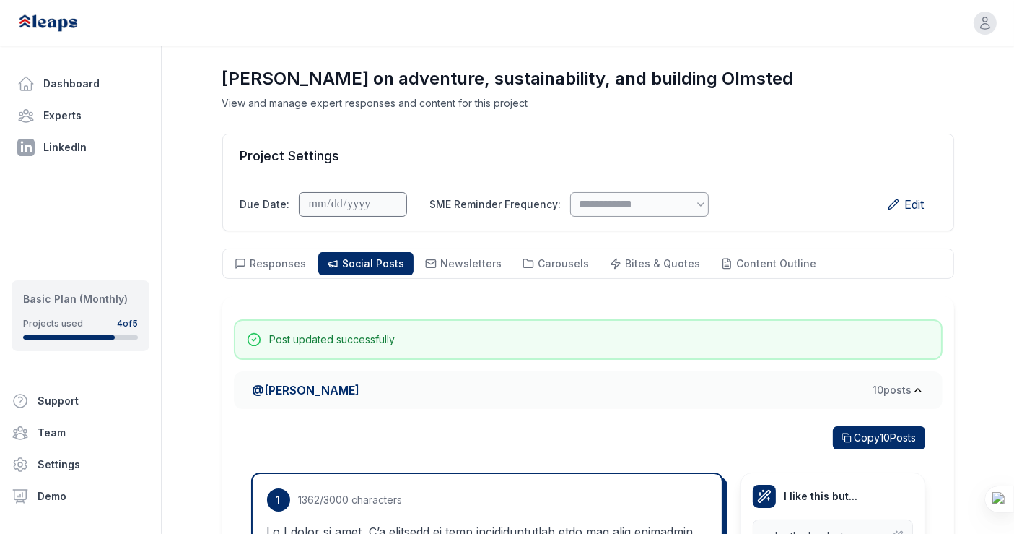
scroll to position [45, 0]
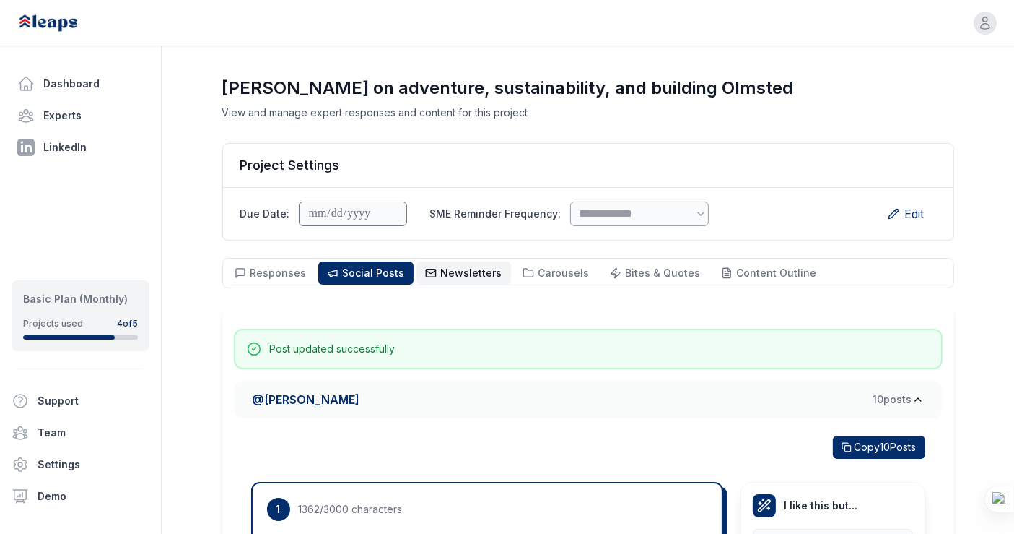
click at [464, 266] on span "Newsletters" at bounding box center [471, 272] width 61 height 12
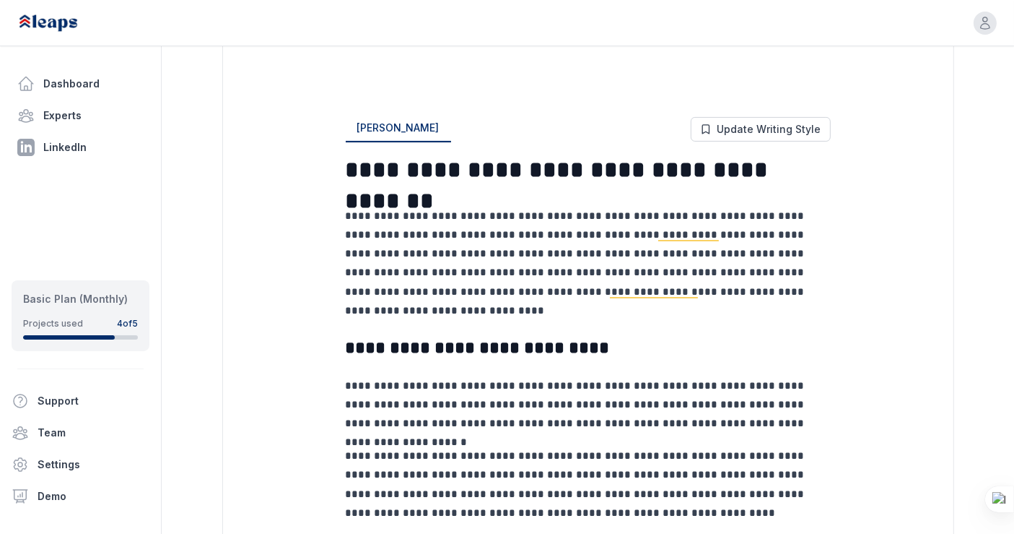
scroll to position [312, 0]
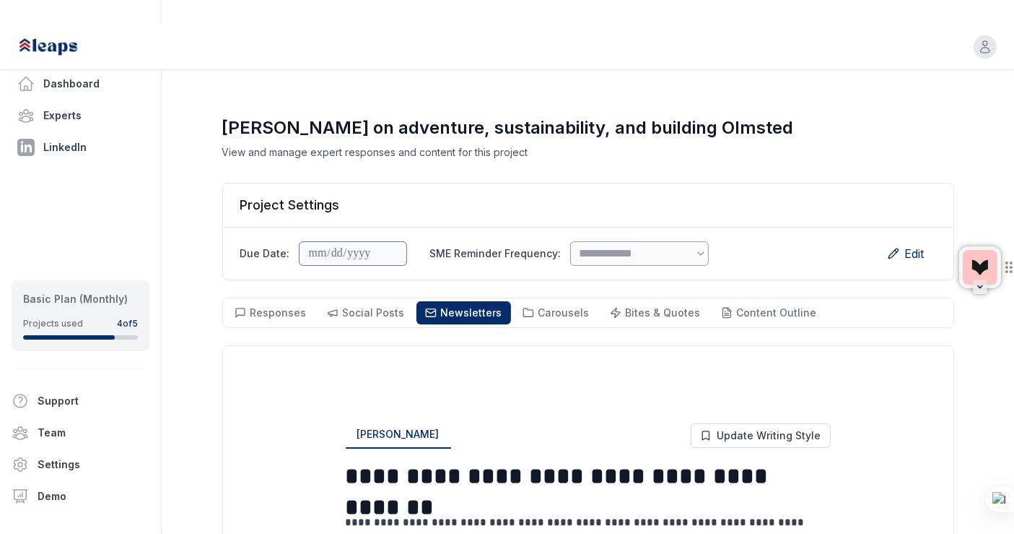
scroll to position [0, 0]
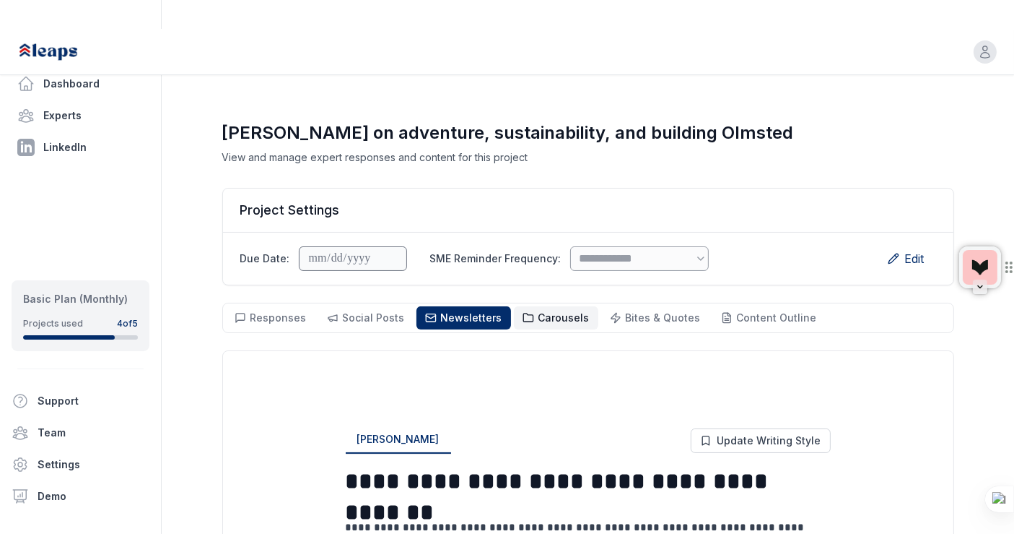
click at [555, 306] on button "Carousels Carousels" at bounding box center [556, 317] width 84 height 23
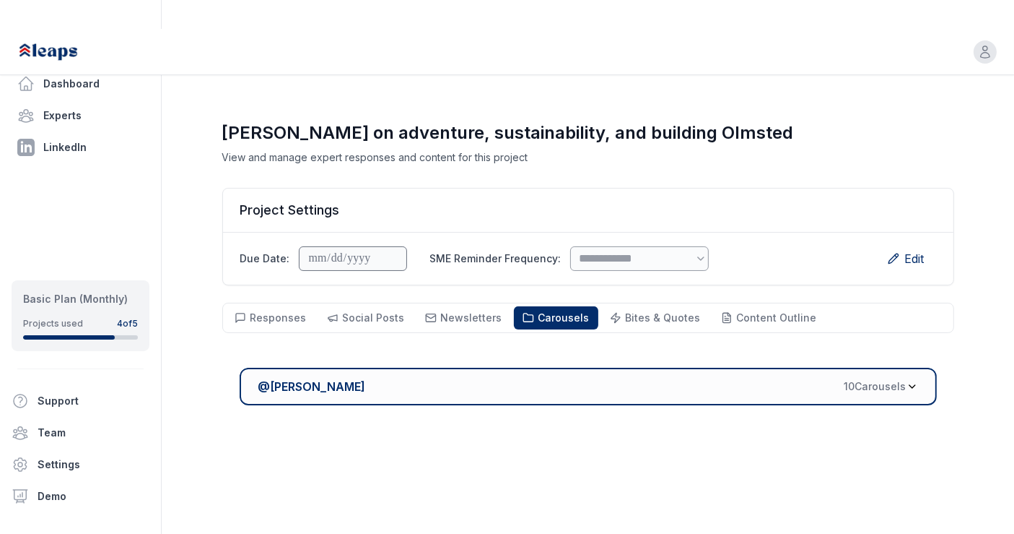
click at [883, 379] on span "10 Carousel s" at bounding box center [876, 386] width 62 height 14
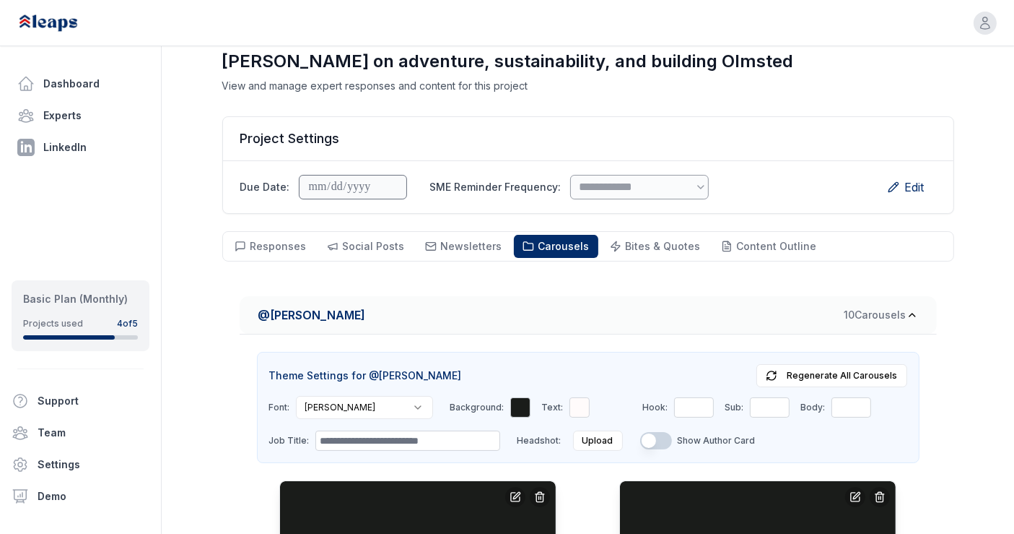
scroll to position [43, 0]
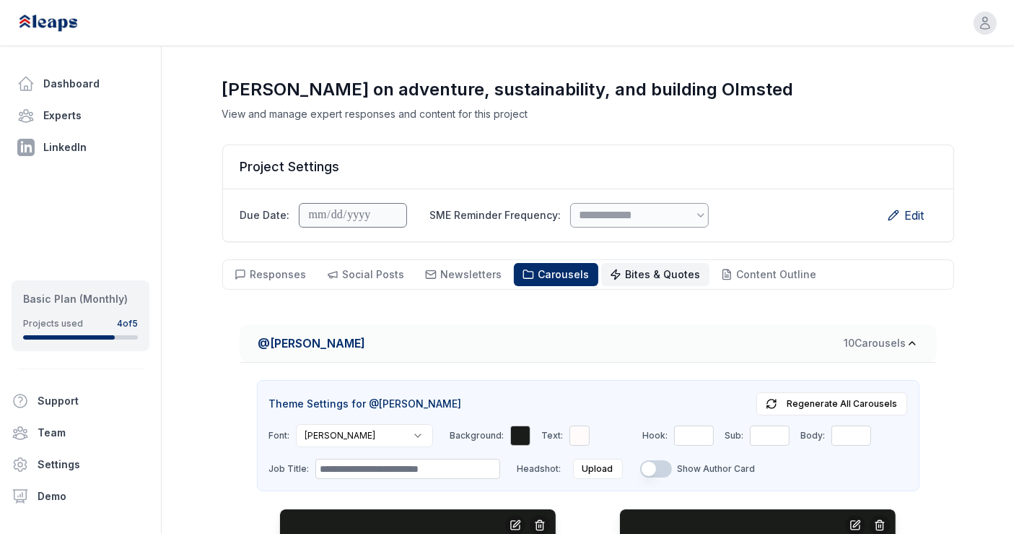
click at [646, 268] on span "Bites & Quotes" at bounding box center [663, 274] width 75 height 12
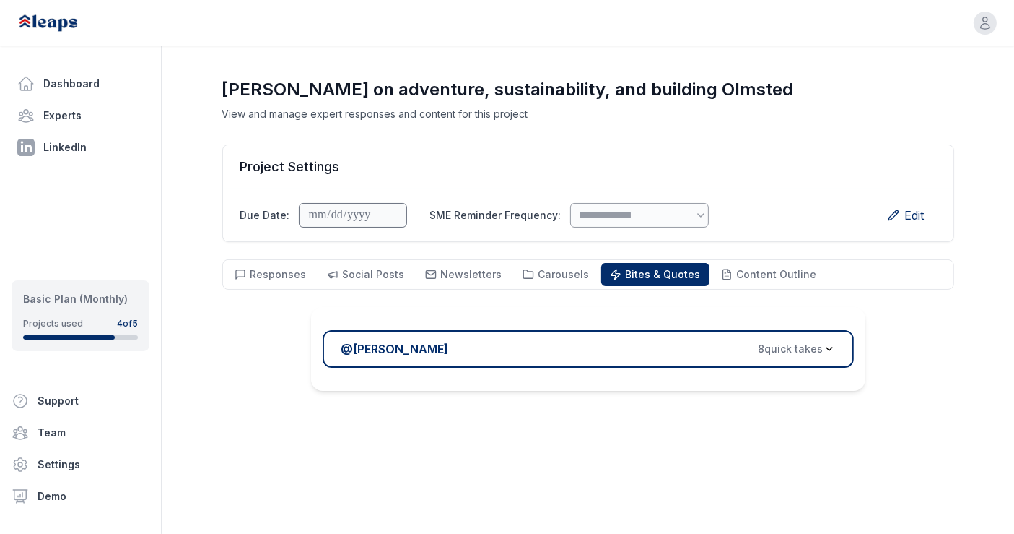
click at [696, 330] on button "@ Melanie Ellezam 8 quick take s" at bounding box center [588, 349] width 531 height 38
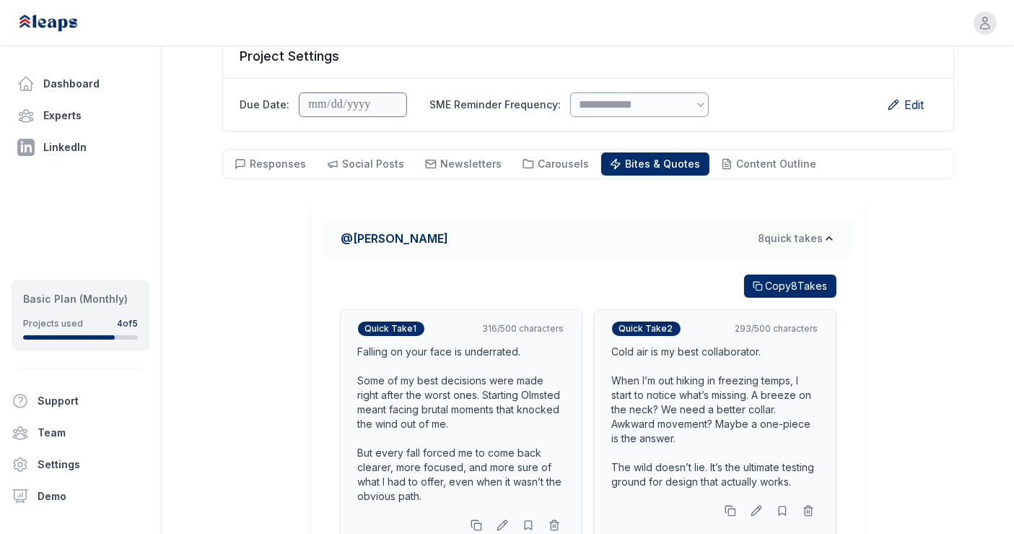
scroll to position [144, 0]
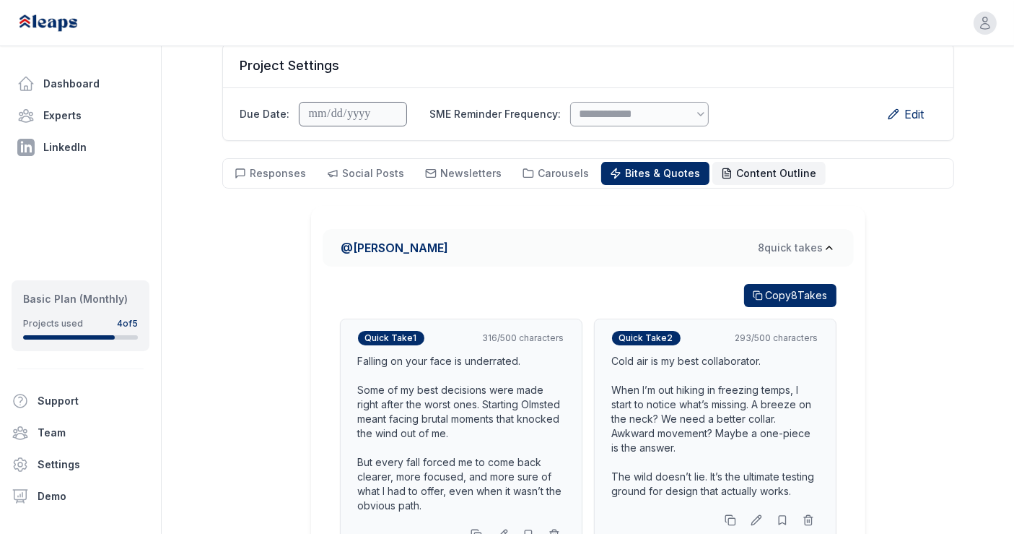
click at [749, 162] on button "Content Outline Outline" at bounding box center [769, 173] width 113 height 23
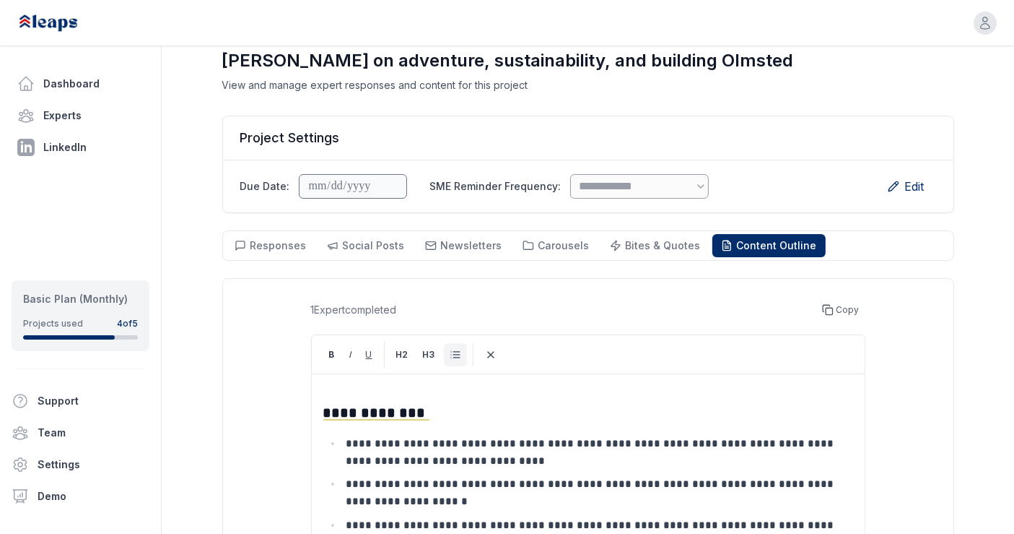
scroll to position [53, 0]
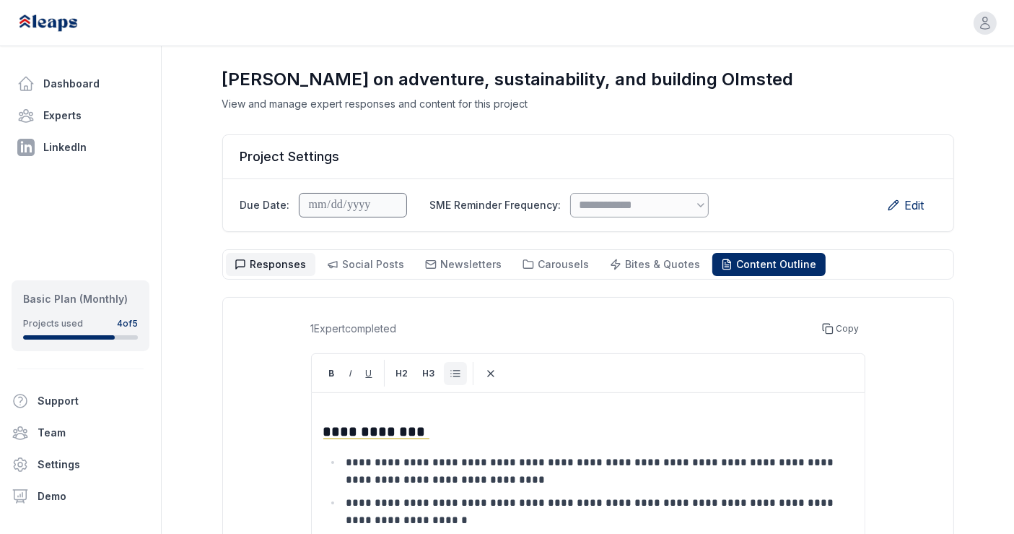
click at [271, 253] on button "Responses Responses" at bounding box center [271, 264] width 90 height 23
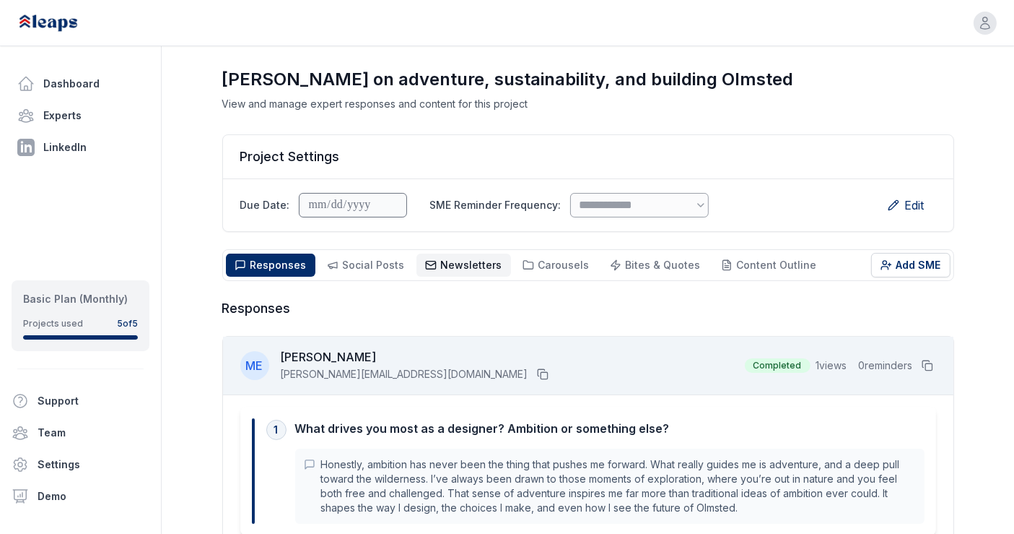
click at [454, 258] on span "Newsletters" at bounding box center [471, 264] width 61 height 12
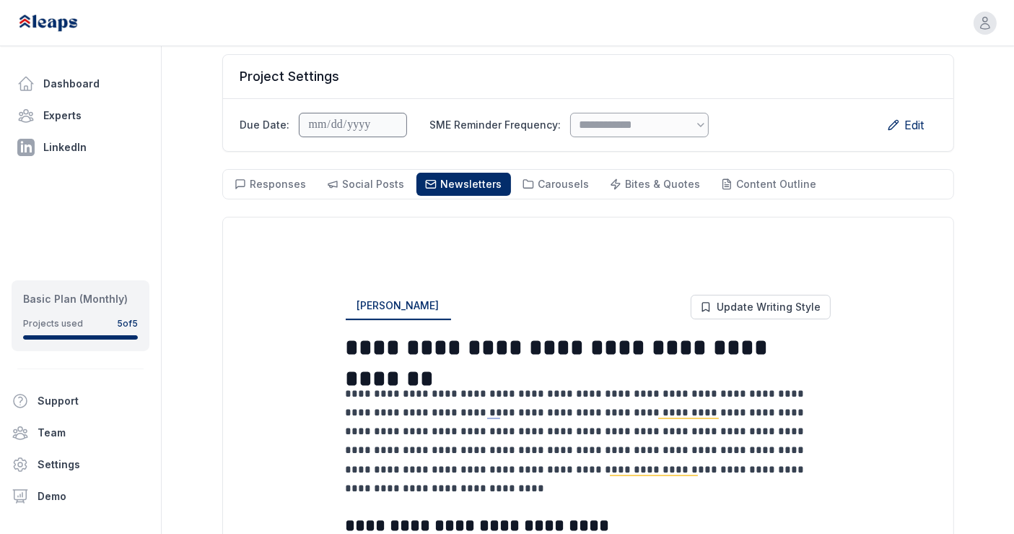
scroll to position [134, 0]
click at [568, 406] on p "**********" at bounding box center [588, 430] width 485 height 95
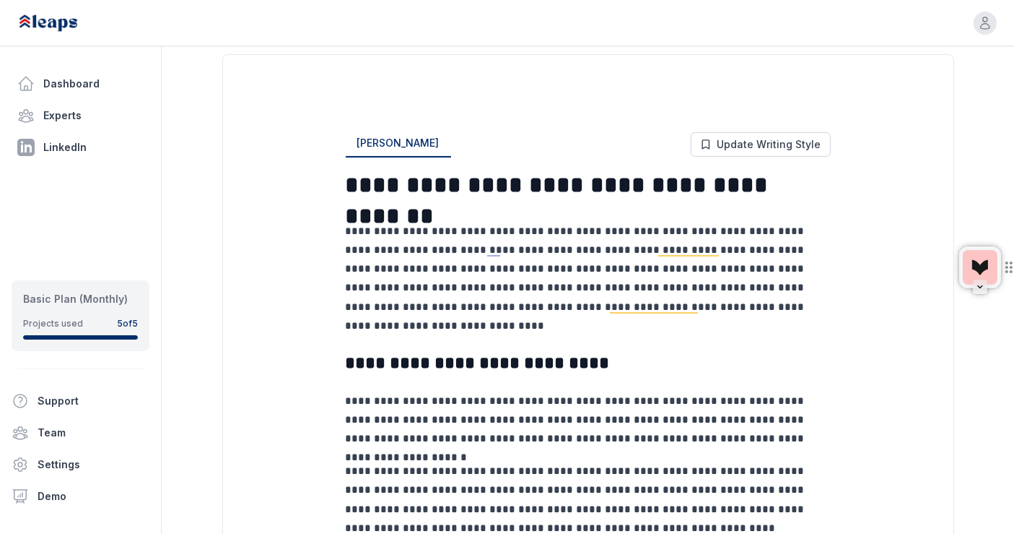
scroll to position [299, 0]
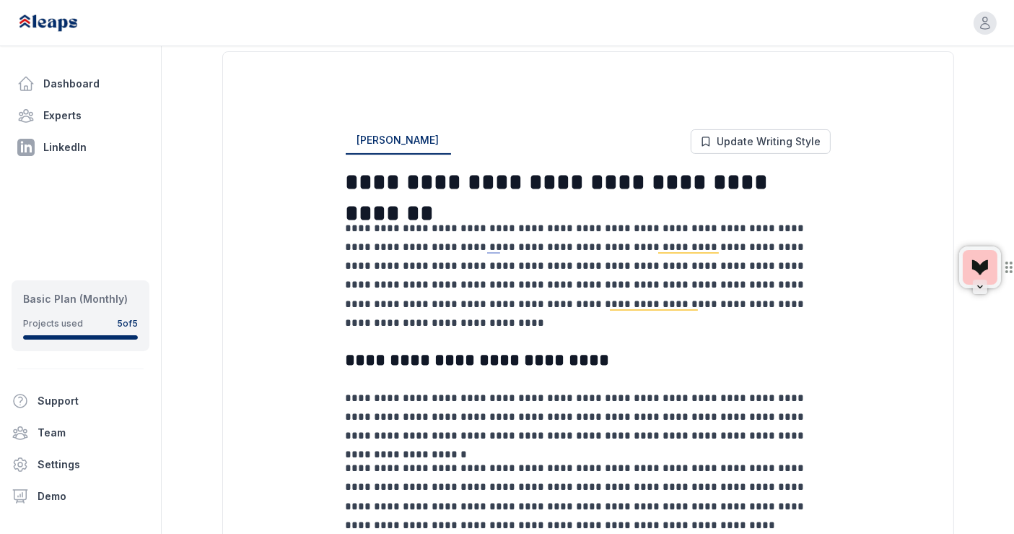
click at [577, 239] on p "**********" at bounding box center [588, 266] width 485 height 95
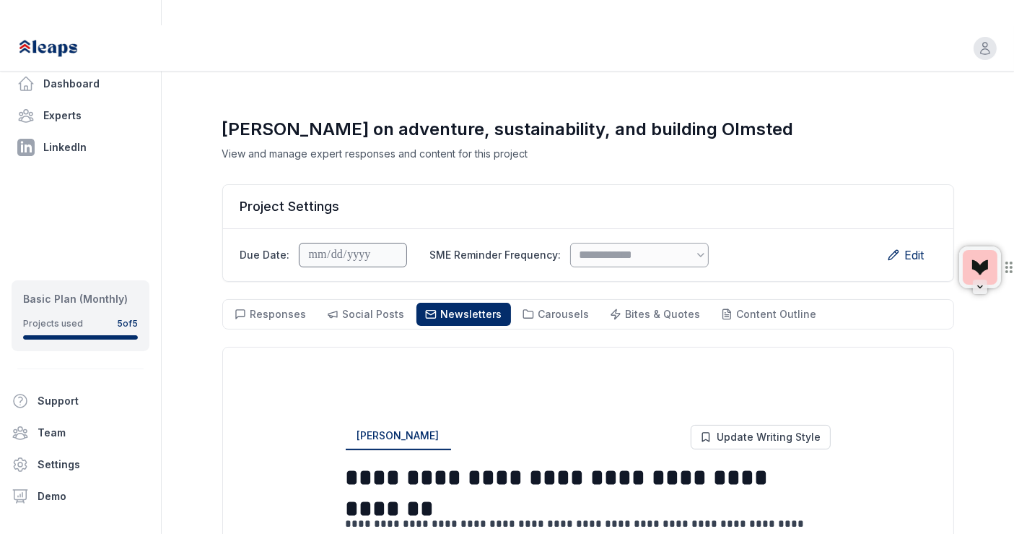
scroll to position [0, 0]
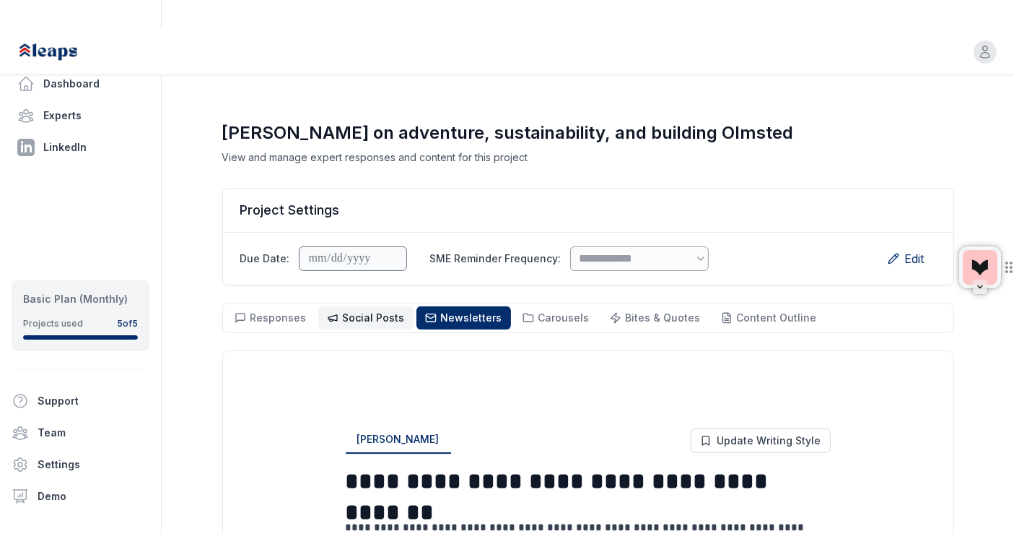
click at [369, 311] on span "Social Posts" at bounding box center [374, 317] width 62 height 12
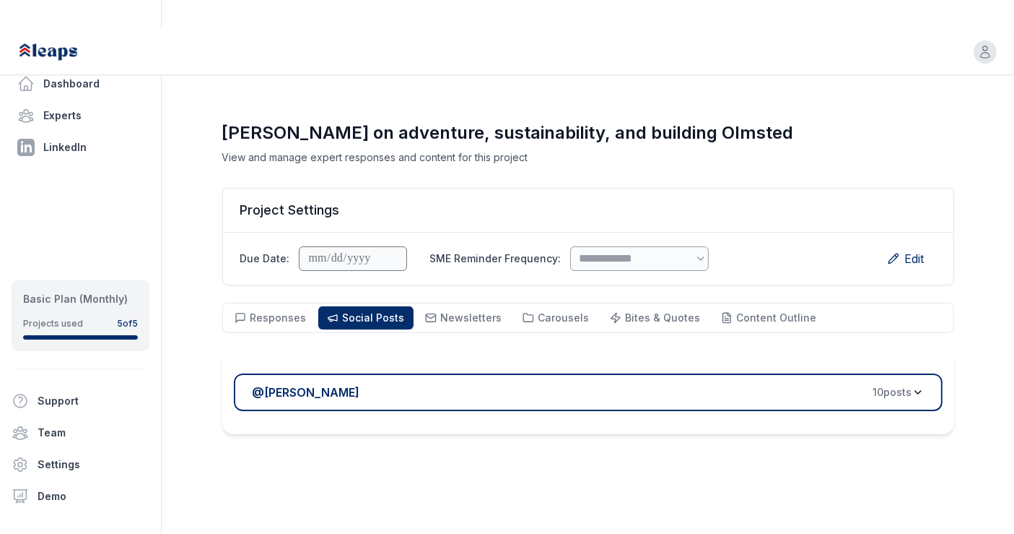
click at [483, 383] on div "@ Melanie Ellezam 10 post s" at bounding box center [583, 391] width 660 height 17
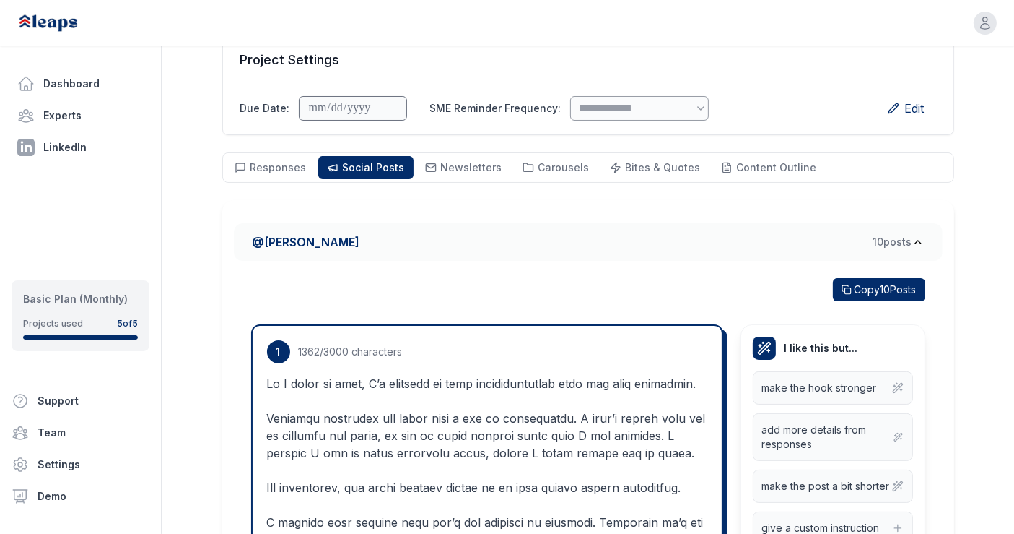
scroll to position [149, 0]
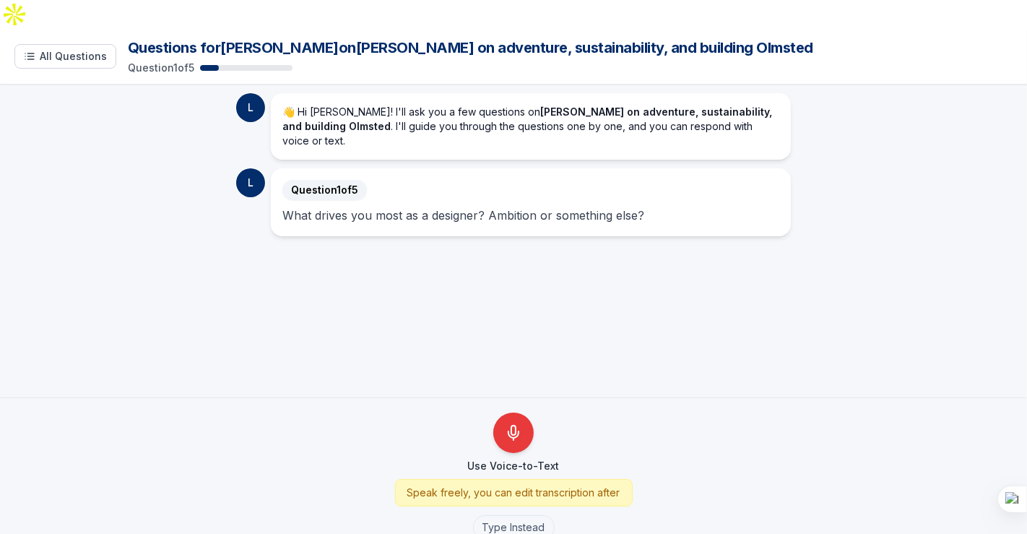
drag, startPoint x: 295, startPoint y: 19, endPoint x: 743, endPoint y: 19, distance: 447.7
click at [743, 38] on h1 "Questions for Melanie on Melanie Ellezam on adventure, sustainability, and buil…" at bounding box center [570, 48] width 885 height 20
copy h1 "Melanie Ellezam on adventure, sustainability, and building Olmsted"
click at [505, 61] on div "Question 1 of 5" at bounding box center [570, 68] width 885 height 14
click at [513, 424] on icon "Use Voice-to-Text" at bounding box center [513, 432] width 17 height 17
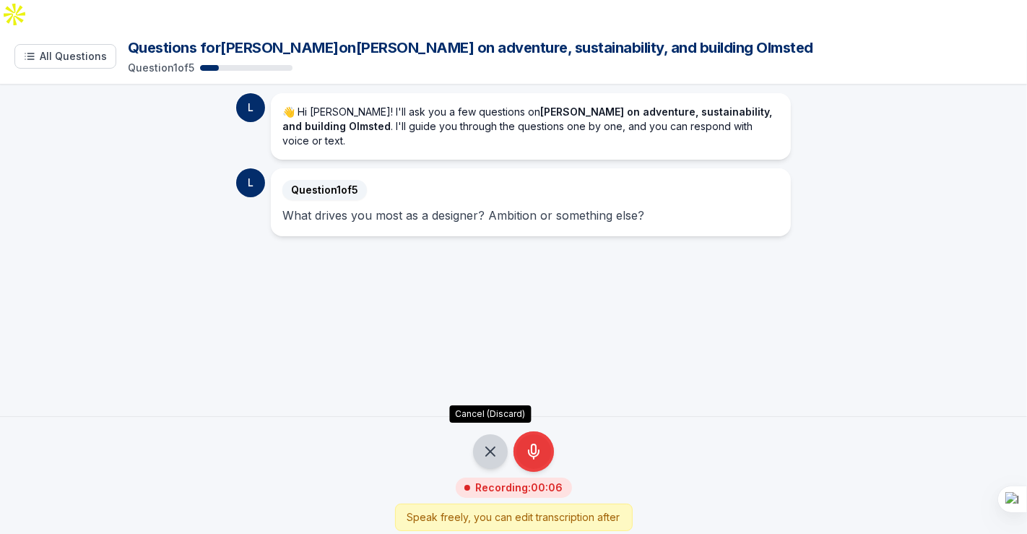
click at [489, 447] on icon "Cancel Recording - Discard Audio" at bounding box center [490, 451] width 9 height 9
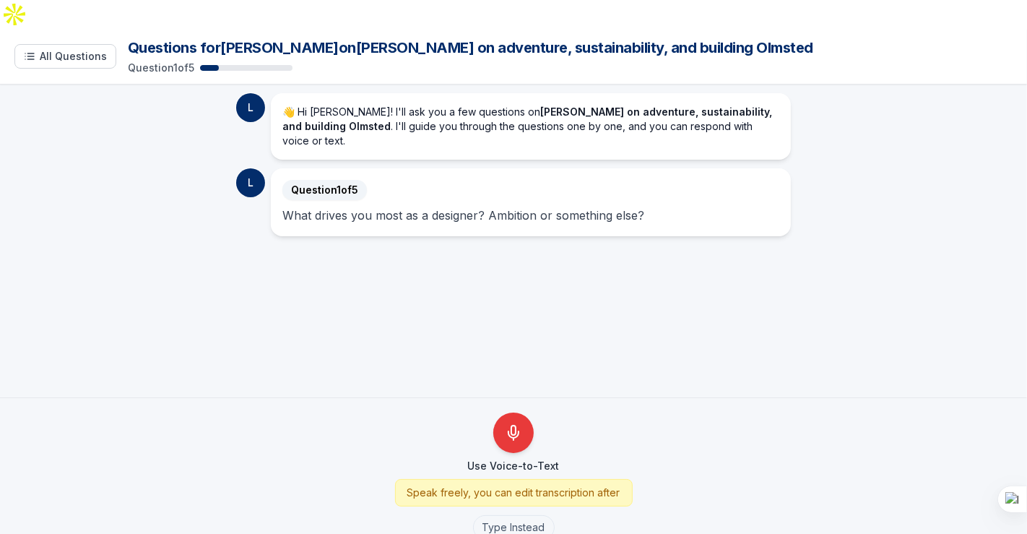
click at [111, 108] on main "L 👋 Hi Melanie! I'll ask you a few questions on Melanie Ellezam on adventure, s…" at bounding box center [513, 240] width 1027 height 313
click at [59, 49] on span "All Questions" at bounding box center [73, 56] width 67 height 14
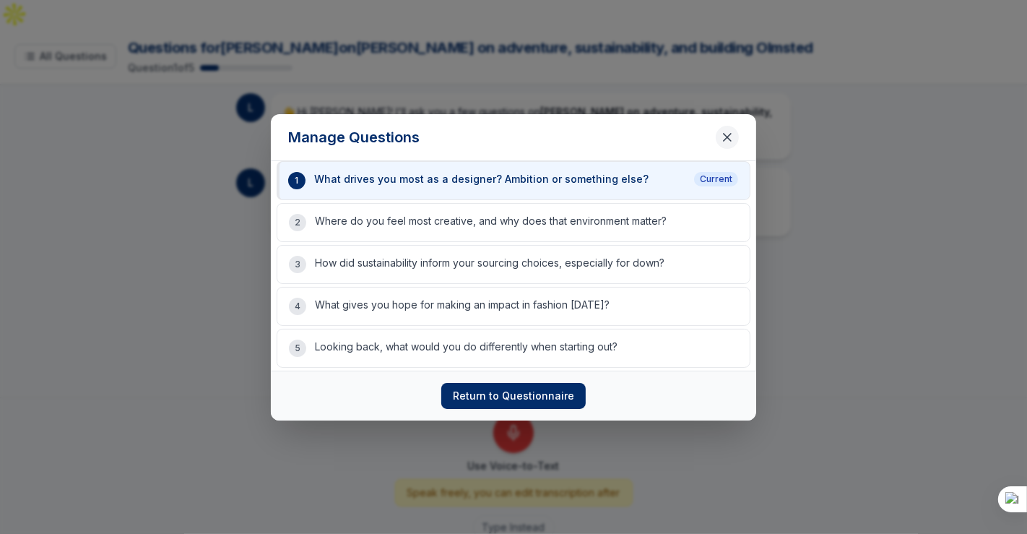
click at [730, 135] on icon "Close questions modal" at bounding box center [727, 137] width 14 height 14
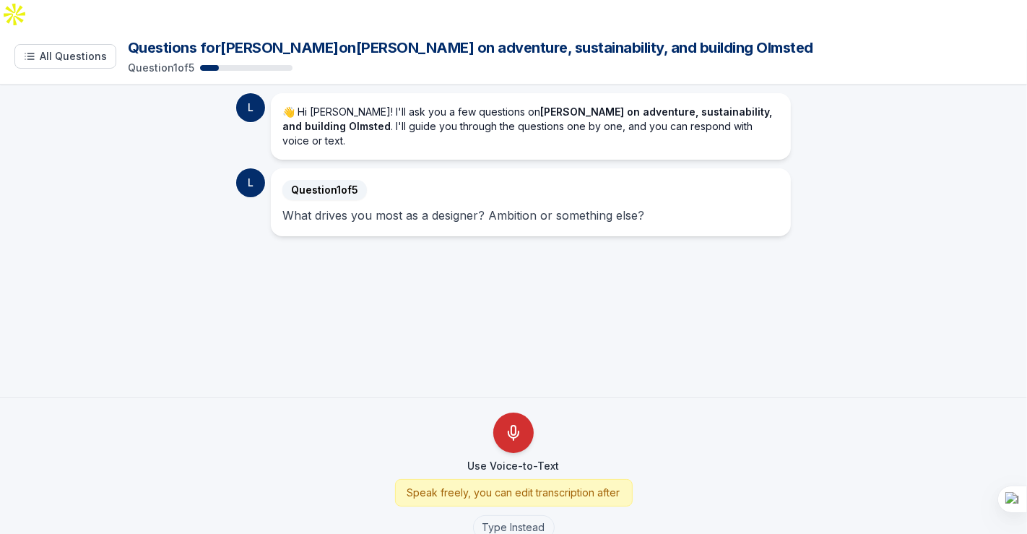
click at [520, 412] on button "Use Voice-to-Text" at bounding box center [513, 432] width 40 height 40
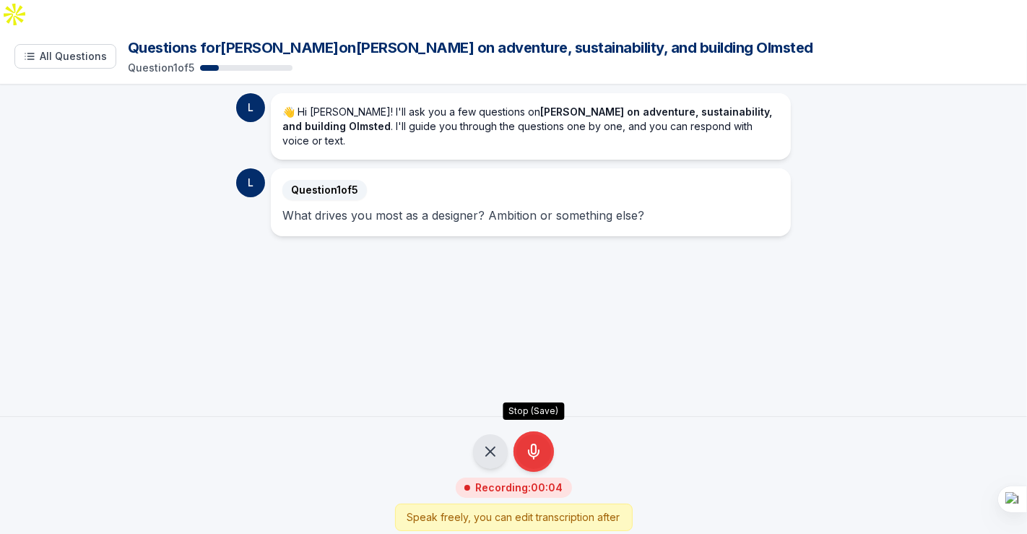
click at [530, 443] on icon "Stop Recording - Save Audio" at bounding box center [533, 451] width 17 height 17
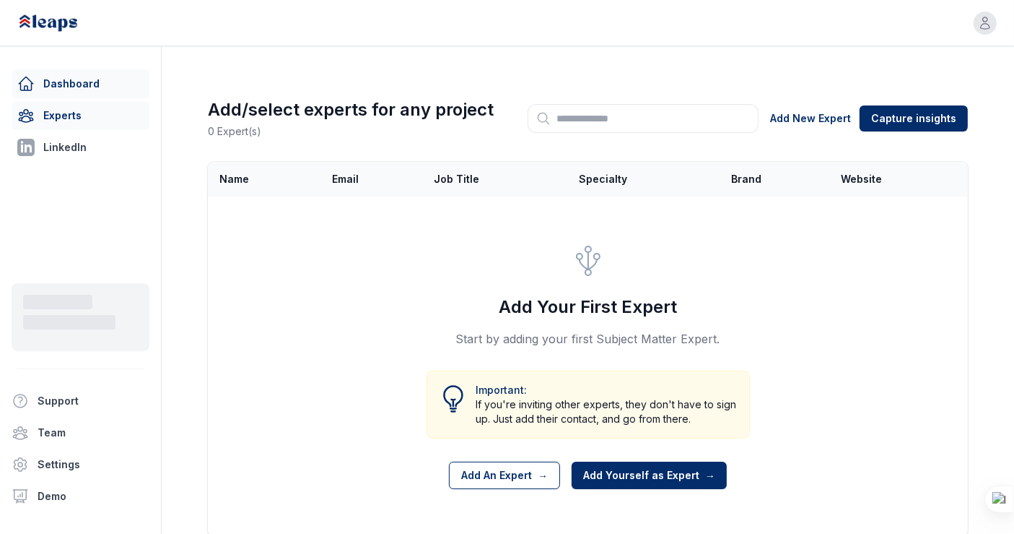
click at [84, 85] on link "Dashboard" at bounding box center [81, 83] width 138 height 29
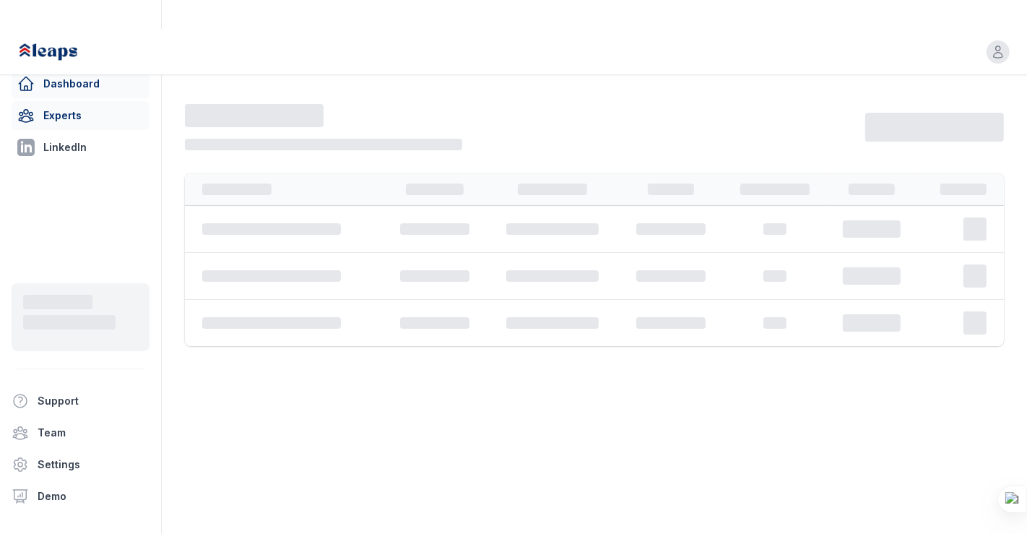
click at [111, 116] on link "Experts" at bounding box center [81, 115] width 138 height 29
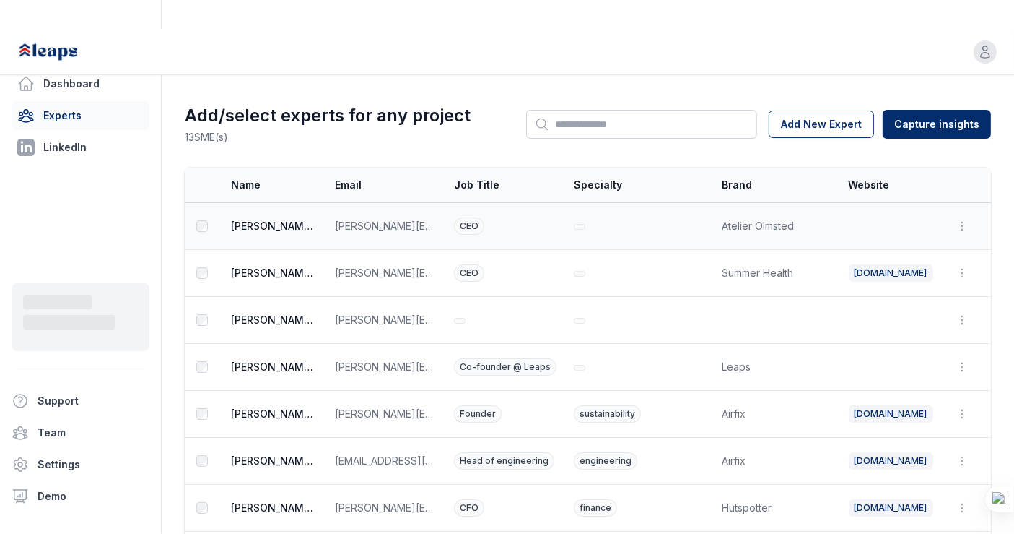
click at [196, 203] on td at bounding box center [202, 226] width 35 height 47
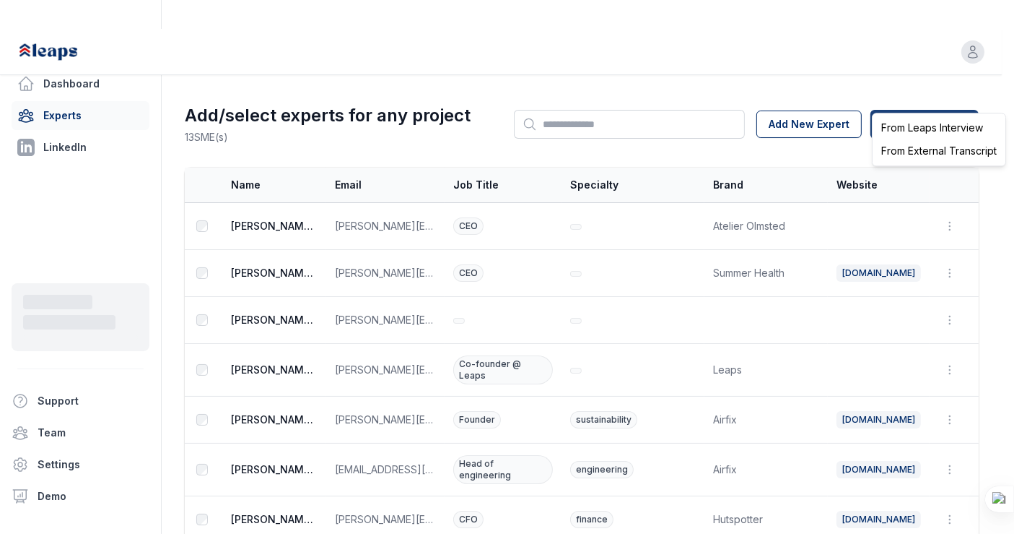
click at [911, 90] on html "Open user menu Dashboard Experts LinkedIn Support Team Settings Demo Open sideb…" at bounding box center [507, 267] width 1014 height 534
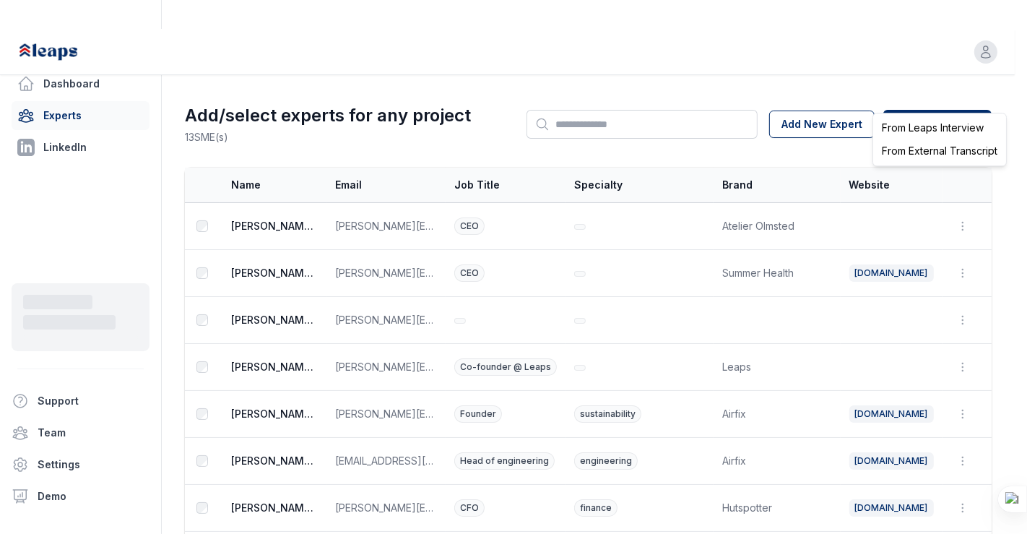
click at [915, 126] on div "From Leaps Interview" at bounding box center [939, 127] width 127 height 23
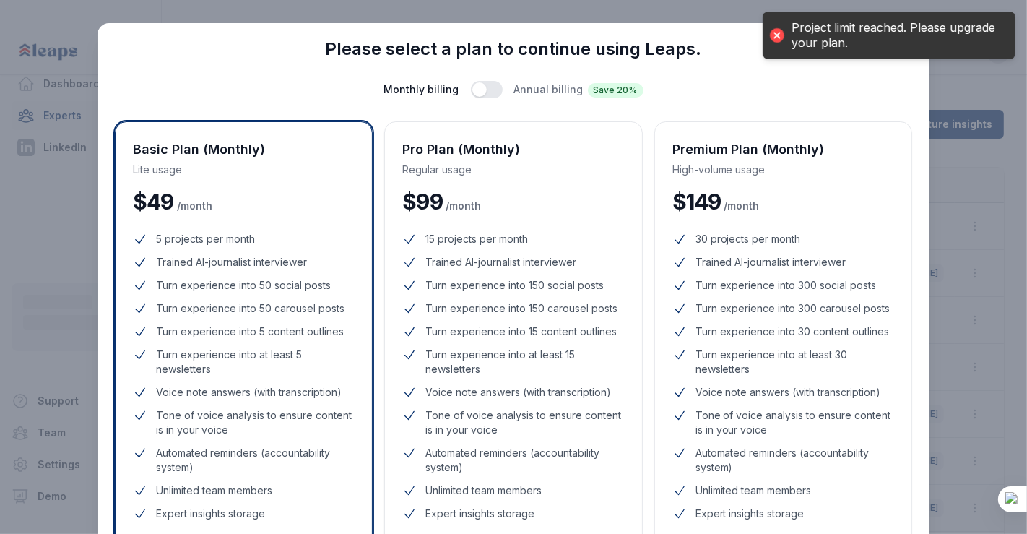
click at [868, 69] on div "Please select a plan to continue using Leaps. Monthly billing Annual billing Sa…" at bounding box center [513, 69] width 797 height 58
click at [966, 69] on div "Close Please select a plan to continue using Leaps. Monthly billing Annual bill…" at bounding box center [513, 406] width 1027 height 812
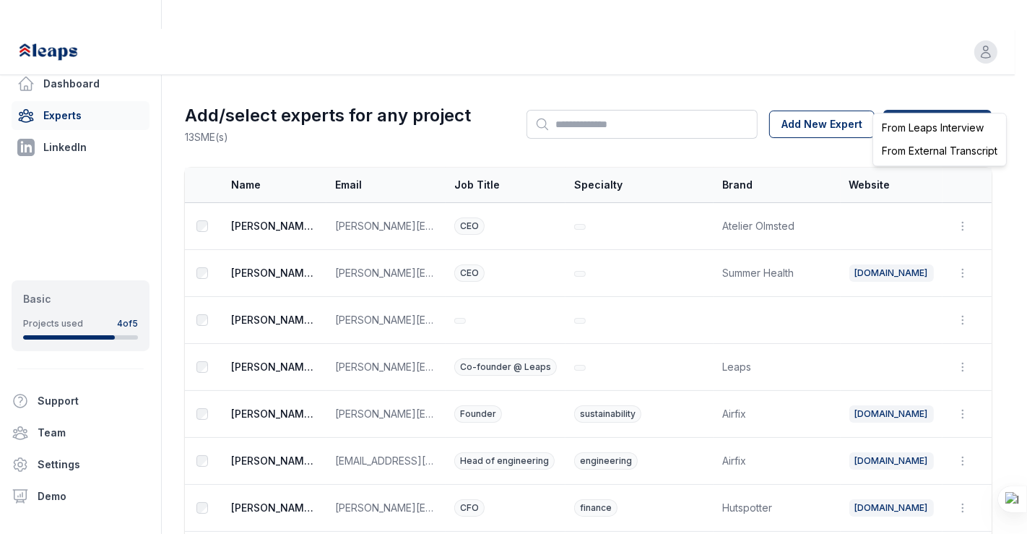
click at [900, 103] on html "Open user menu Dashboard Experts LinkedIn Basic Projects used 4 of 5 Support Te…" at bounding box center [513, 267] width 1027 height 534
click at [908, 123] on div "From Leaps Interview" at bounding box center [939, 127] width 127 height 23
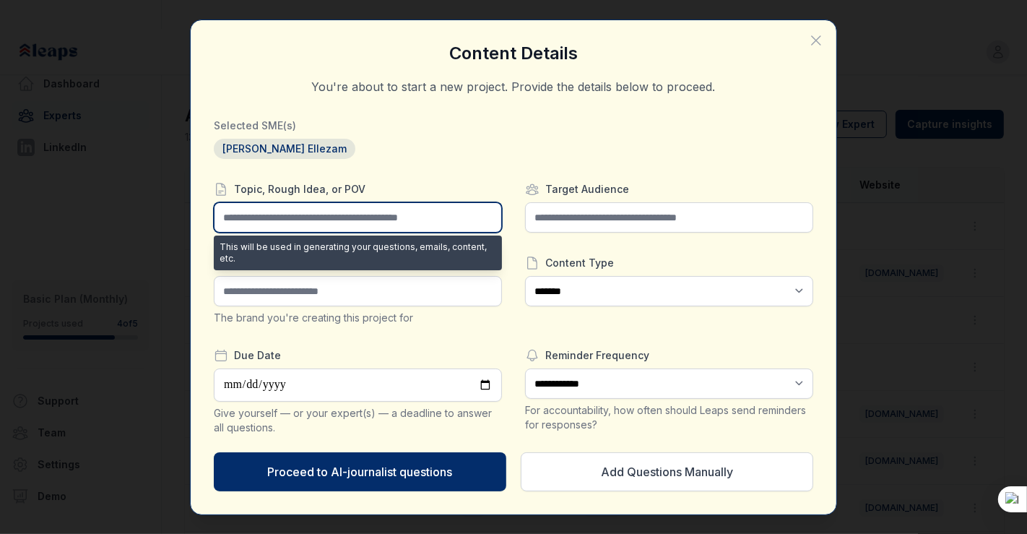
click at [330, 218] on input "text" at bounding box center [358, 217] width 288 height 30
paste input "**********"
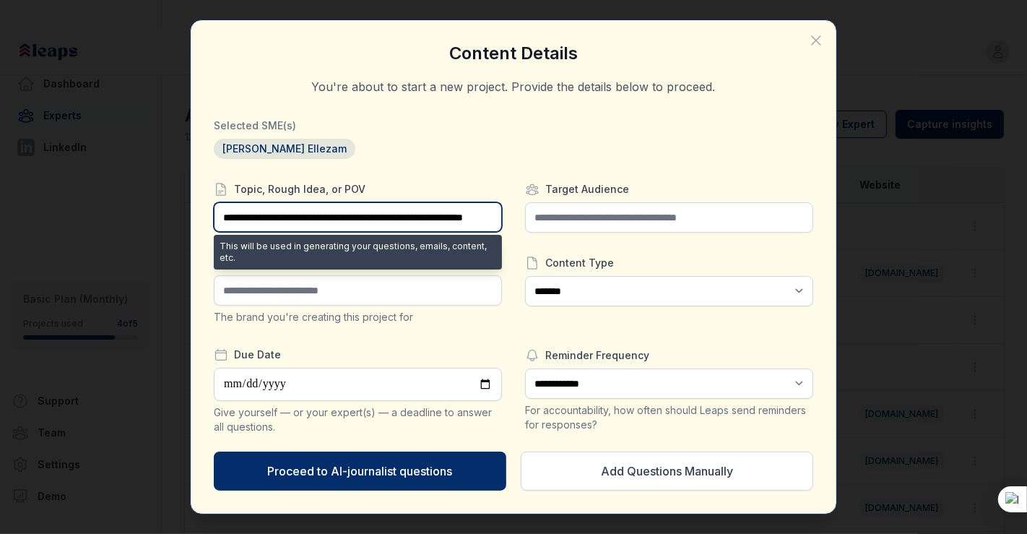
drag, startPoint x: 274, startPoint y: 218, endPoint x: 188, endPoint y: 217, distance: 85.9
click at [188, 217] on div "**********" at bounding box center [513, 267] width 1027 height 534
type input "**********"
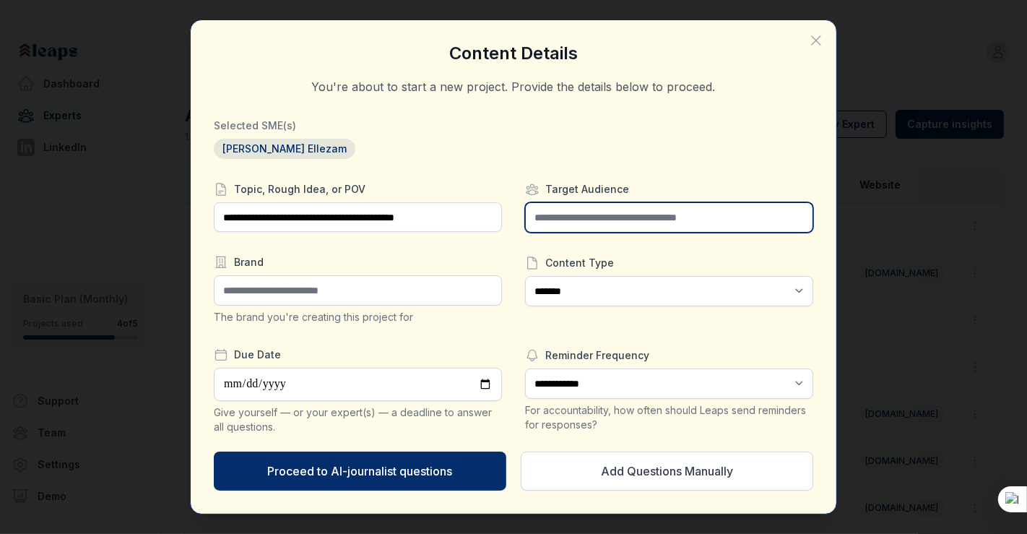
click at [565, 225] on input "text" at bounding box center [669, 217] width 288 height 30
type input "**********"
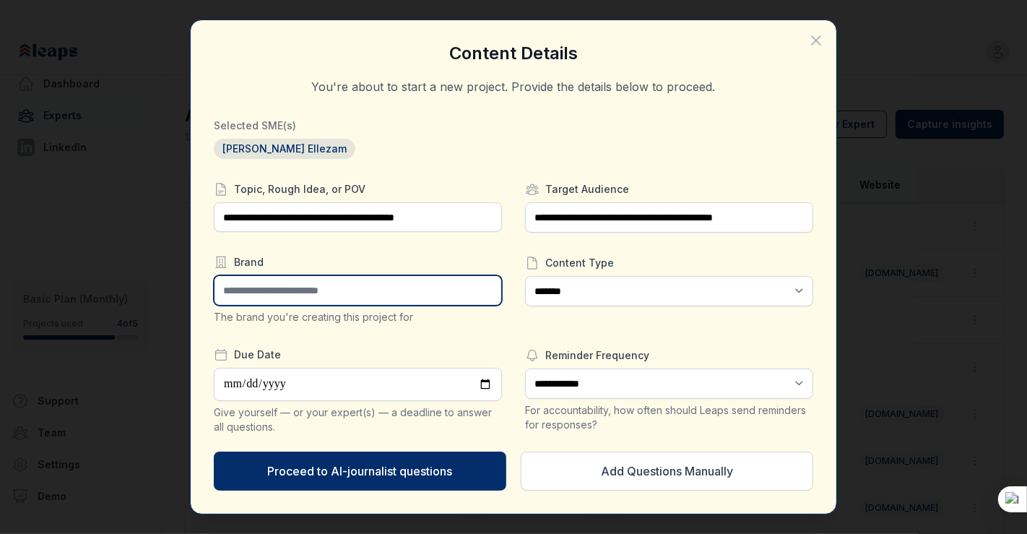
click at [439, 295] on input "text" at bounding box center [358, 290] width 288 height 30
type input "**********"
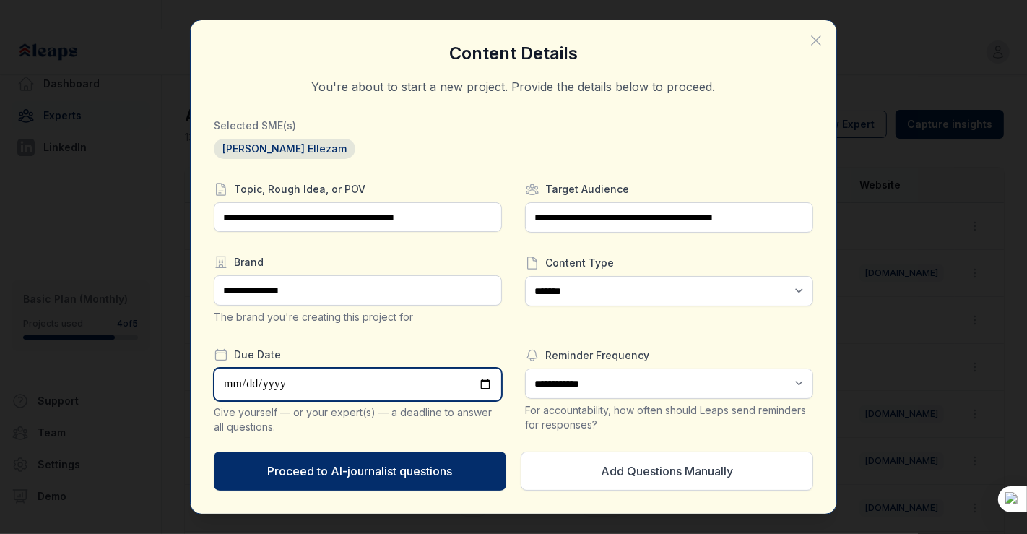
click at [360, 386] on input "date" at bounding box center [358, 384] width 288 height 33
type input "**********"
click at [501, 355] on label "Due Date" at bounding box center [358, 354] width 288 height 14
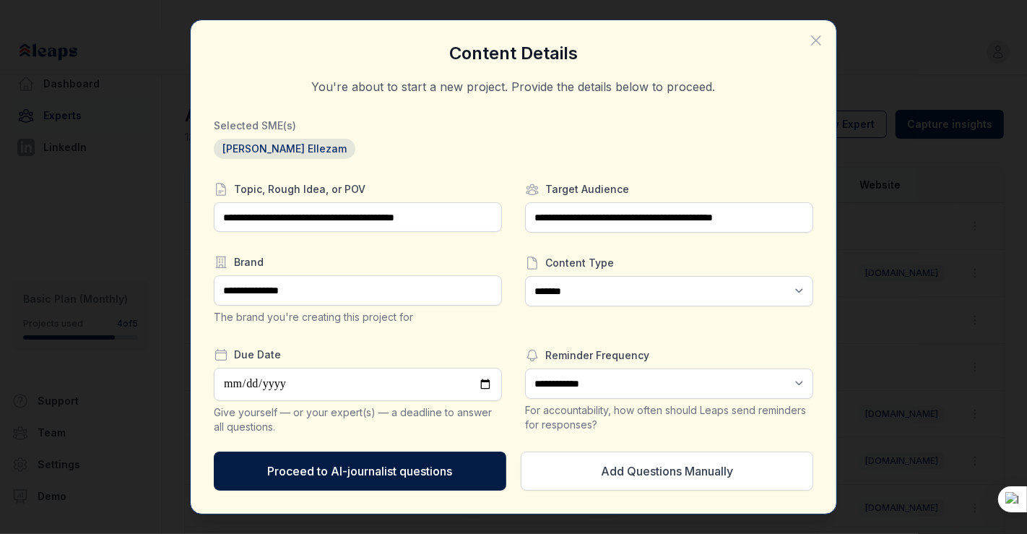
click at [459, 479] on button "Proceed to AI-journalist questions" at bounding box center [360, 470] width 292 height 39
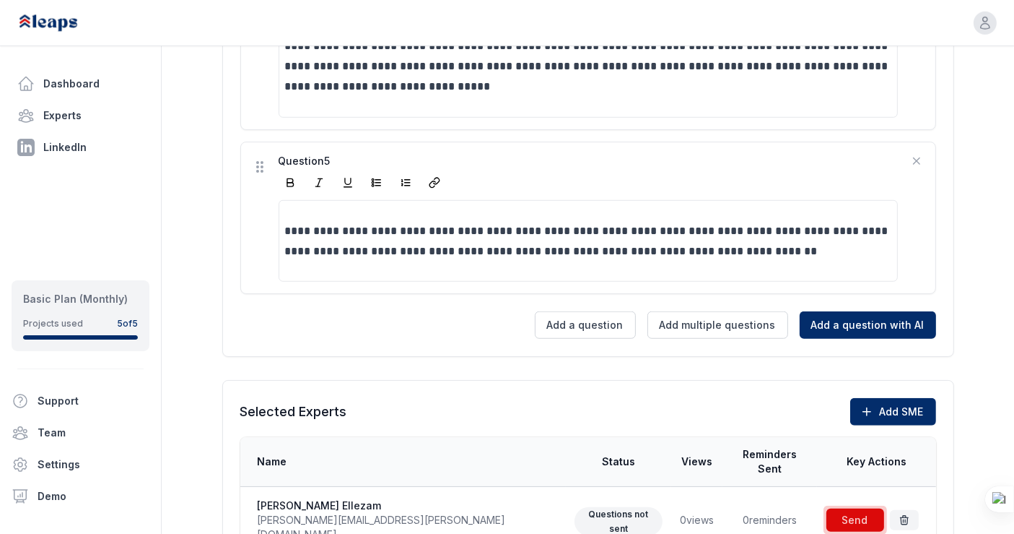
scroll to position [1092, 0]
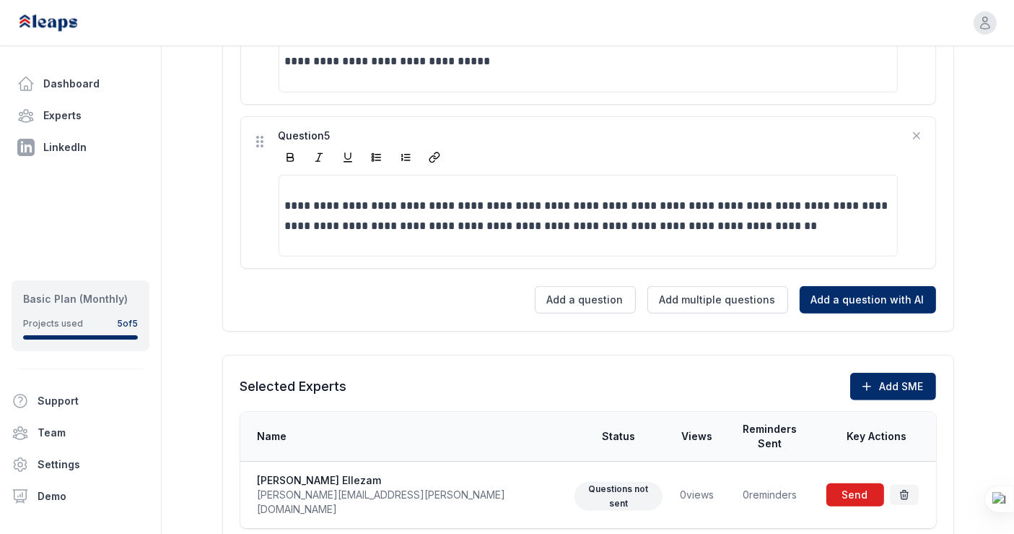
click at [834, 480] on span at bounding box center [856, 494] width 64 height 29
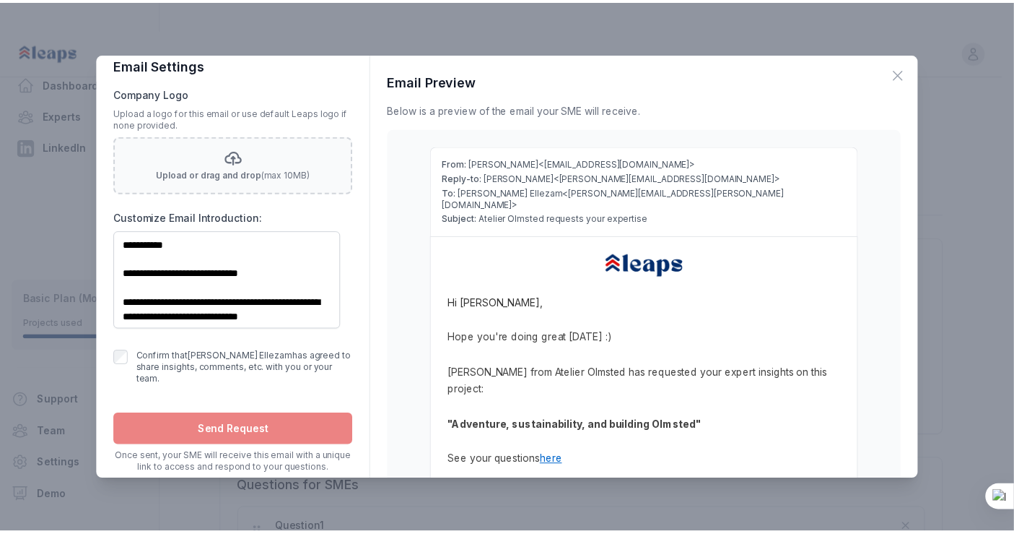
scroll to position [0, 0]
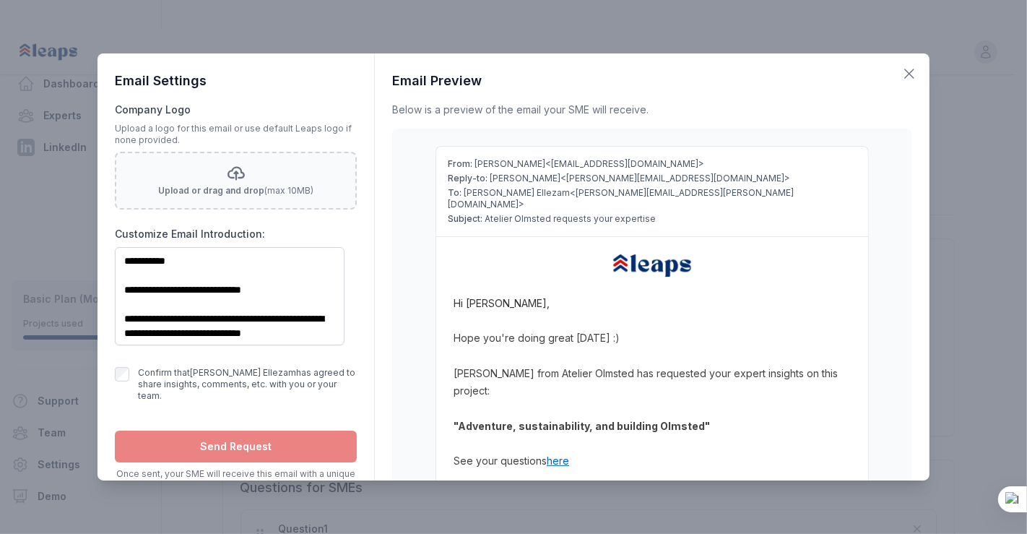
click at [908, 71] on icon "button" at bounding box center [909, 73] width 9 height 9
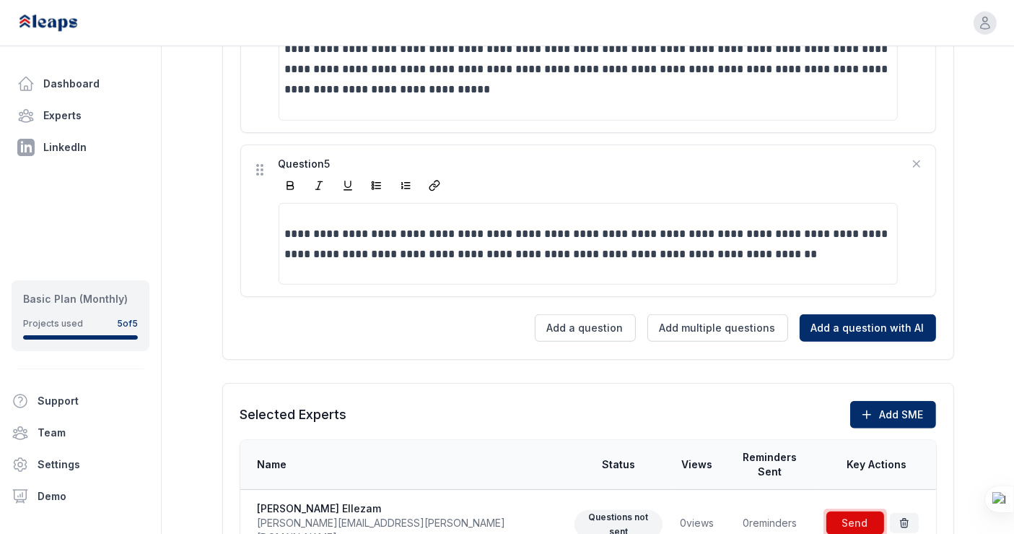
scroll to position [1092, 0]
